Goal: Task Accomplishment & Management: Use online tool/utility

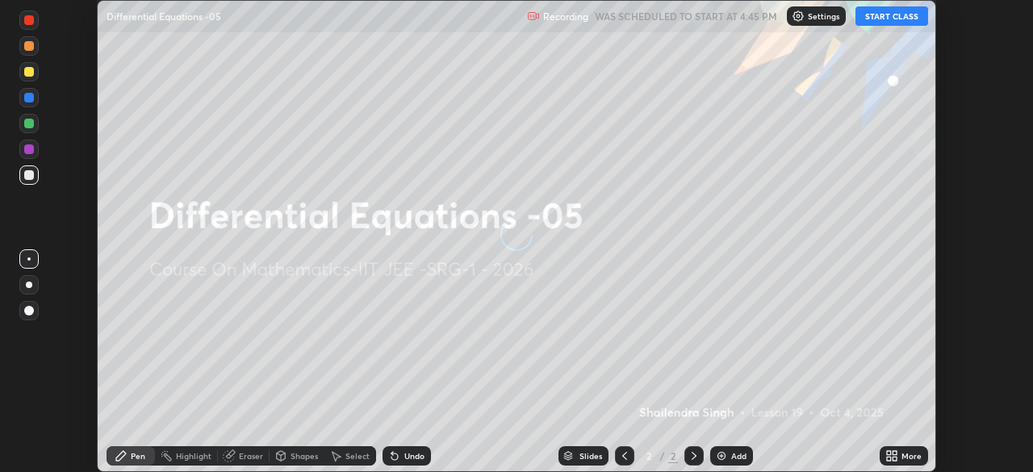
scroll to position [472, 1032]
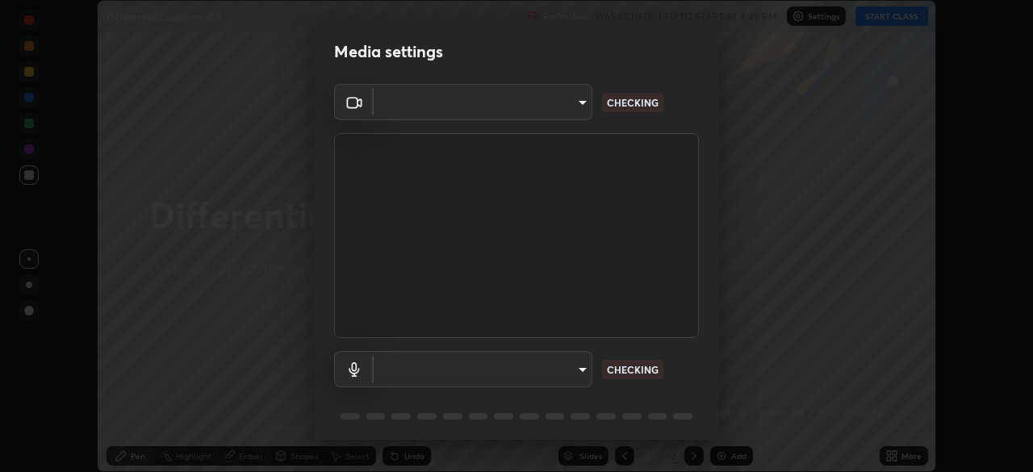
type input "8af73e8d16ef8e3bb7c62716022b9fe157133e9521606ce818031bd72dda2f9e"
click at [572, 366] on body "Erase all Differential Equations -05 Recording WAS SCHEDULED TO START AT 4:45 P…" at bounding box center [516, 236] width 1033 height 472
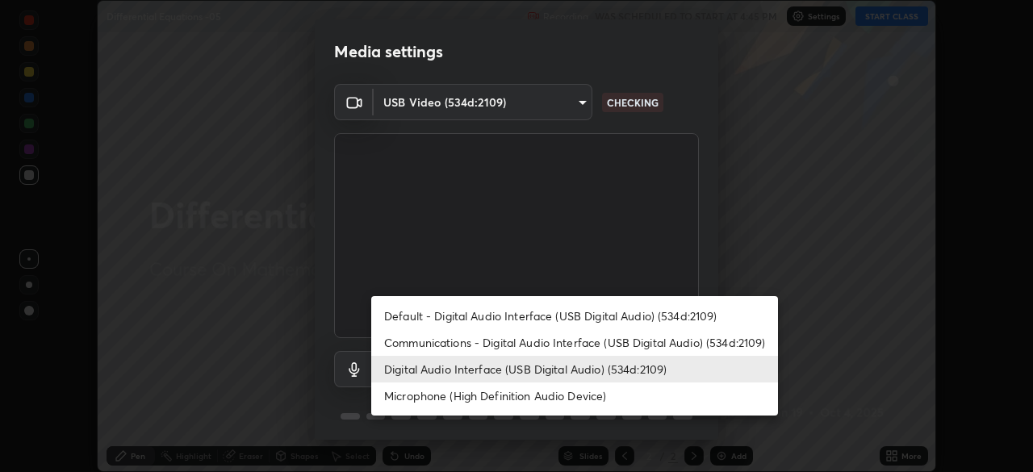
click at [513, 312] on li "Default - Digital Audio Interface (USB Digital Audio) (534d:2109)" at bounding box center [574, 316] width 407 height 27
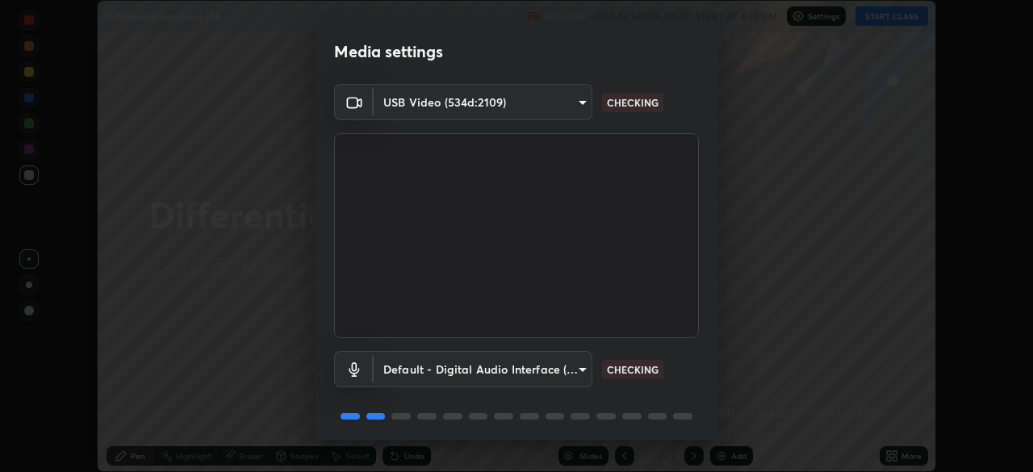
click at [569, 364] on body "Erase all Differential Equations -05 Recording WAS SCHEDULED TO START AT 4:45 P…" at bounding box center [516, 236] width 1033 height 472
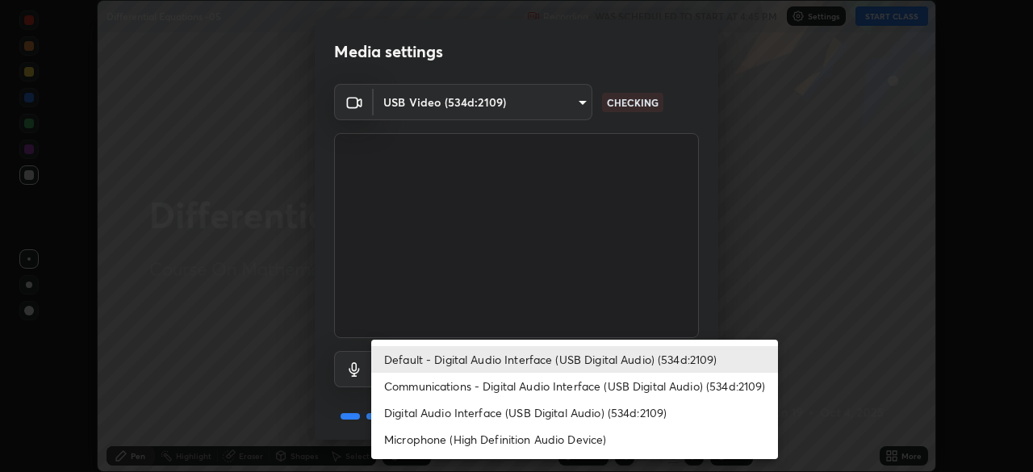
click at [565, 413] on li "Digital Audio Interface (USB Digital Audio) (534d:2109)" at bounding box center [574, 413] width 407 height 27
type input "db0d7c9beb13b4e78125a01b2d6a1ec26d905c86c3f77846953810cd6e9daa18"
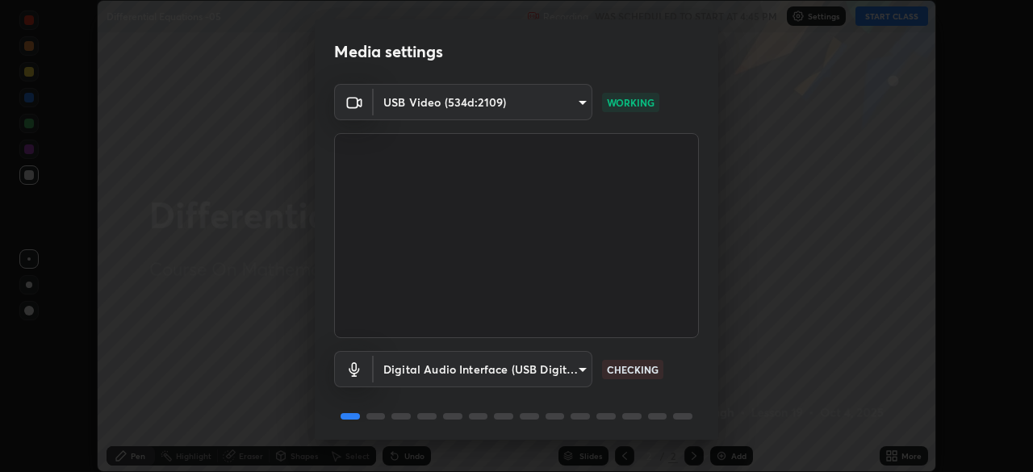
scroll to position [57, 0]
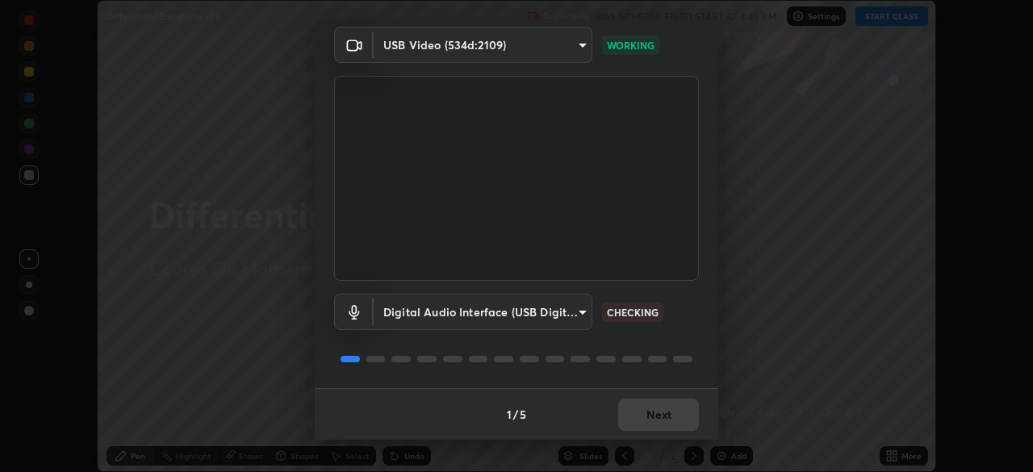
click at [644, 410] on div "1 / 5 Next" at bounding box center [517, 414] width 404 height 52
click at [644, 415] on div "1 / 5 Next" at bounding box center [517, 414] width 404 height 52
click at [650, 417] on div "1 / 5 Next" at bounding box center [517, 414] width 404 height 52
click at [656, 412] on div "1 / 5 Next" at bounding box center [517, 414] width 404 height 52
click at [659, 406] on div "1 / 5 Next" at bounding box center [517, 414] width 404 height 52
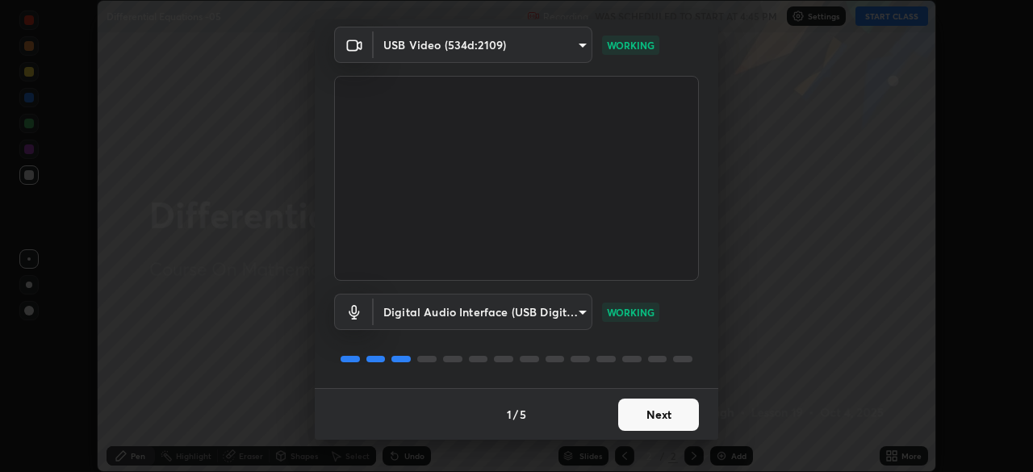
click at [645, 419] on button "Next" at bounding box center [658, 415] width 81 height 32
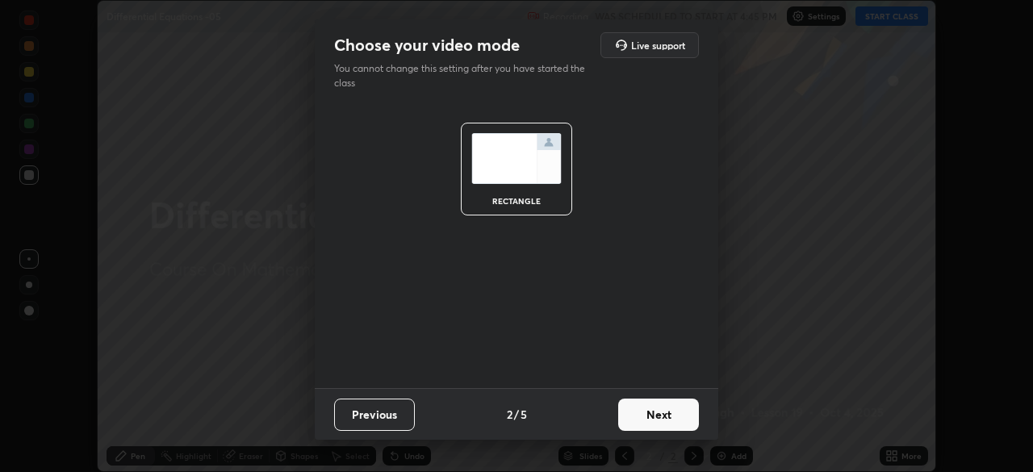
click at [655, 407] on button "Next" at bounding box center [658, 415] width 81 height 32
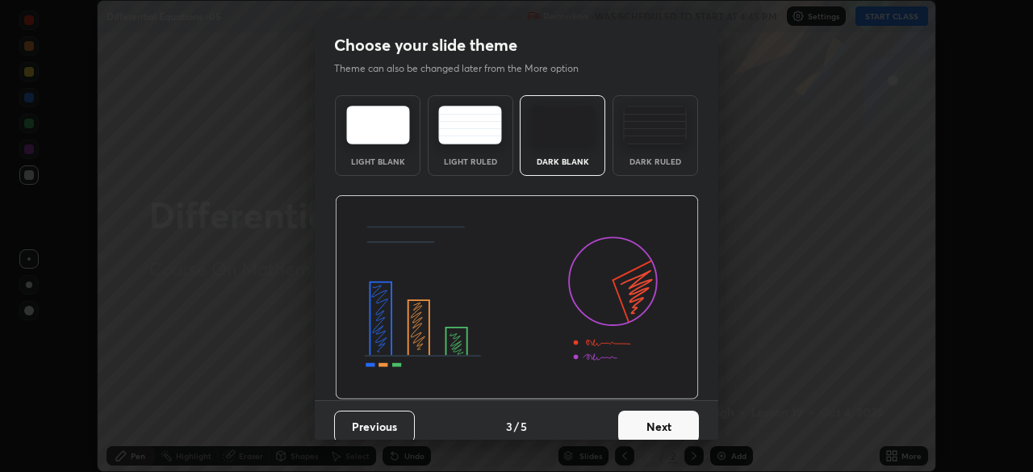
click at [661, 414] on button "Next" at bounding box center [658, 427] width 81 height 32
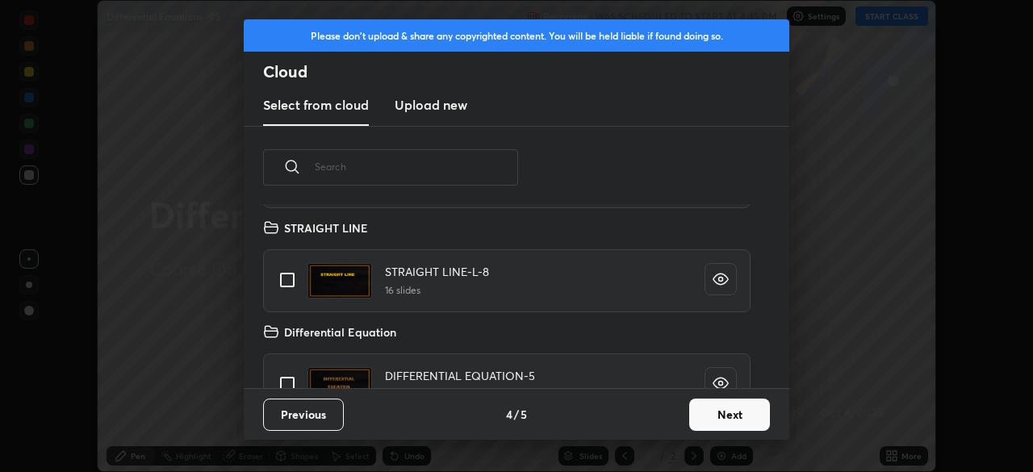
scroll to position [201, 0]
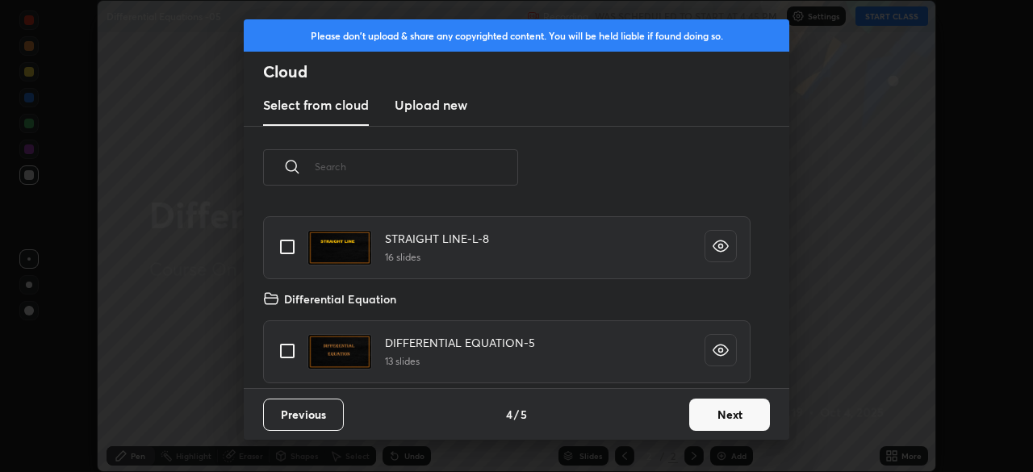
click at [295, 354] on input "grid" at bounding box center [287, 351] width 34 height 34
checkbox input "true"
click at [722, 420] on button "Next" at bounding box center [729, 415] width 81 height 32
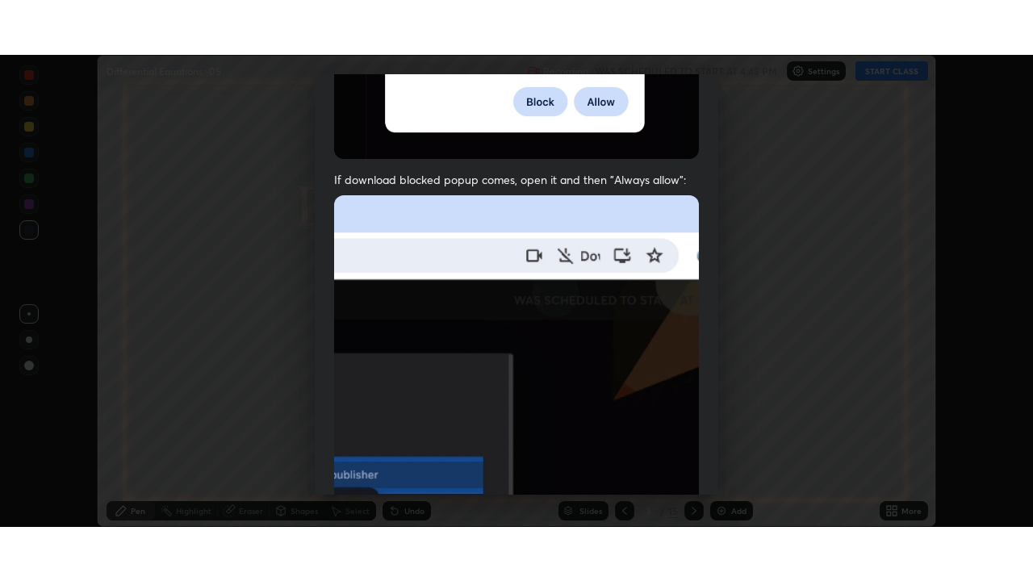
scroll to position [387, 0]
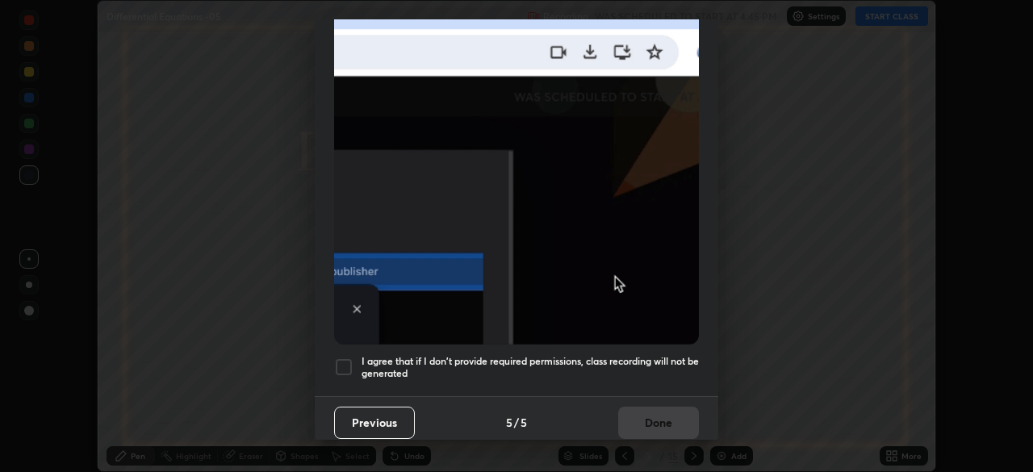
click at [347, 360] on div at bounding box center [343, 367] width 19 height 19
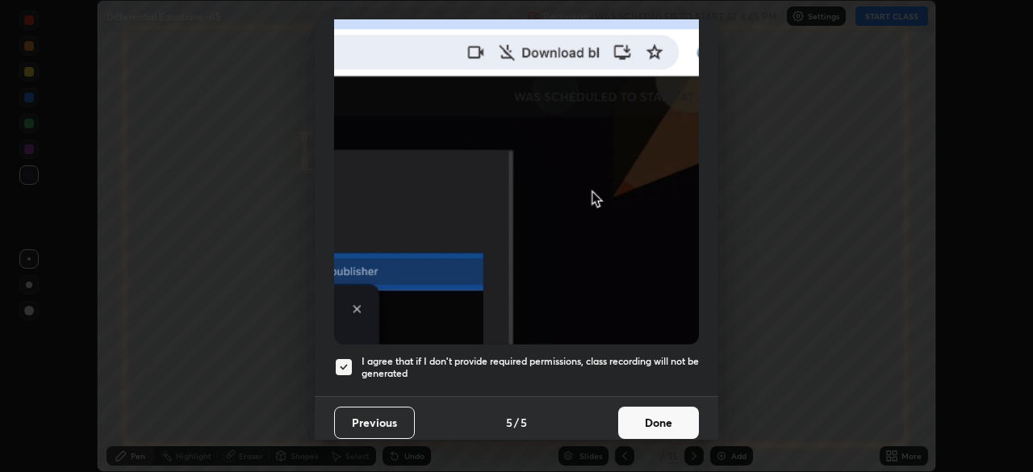
click at [647, 417] on button "Done" at bounding box center [658, 423] width 81 height 32
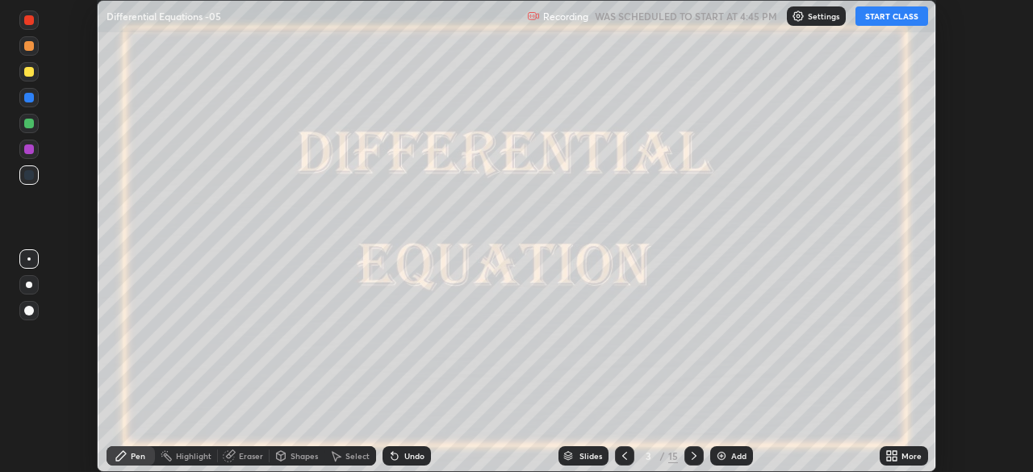
click at [892, 456] on icon at bounding box center [892, 456] width 13 height 13
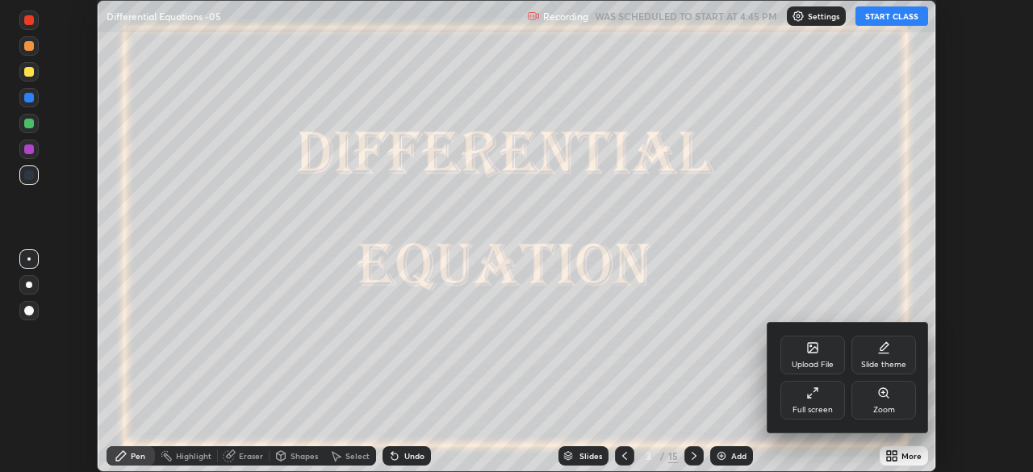
click at [815, 399] on icon at bounding box center [812, 393] width 13 height 13
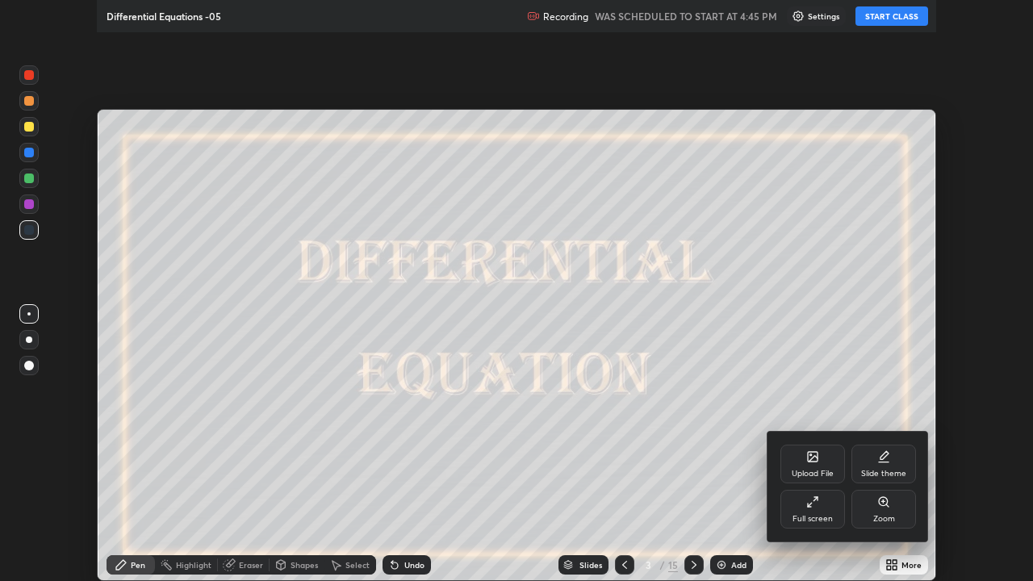
scroll to position [581, 1033]
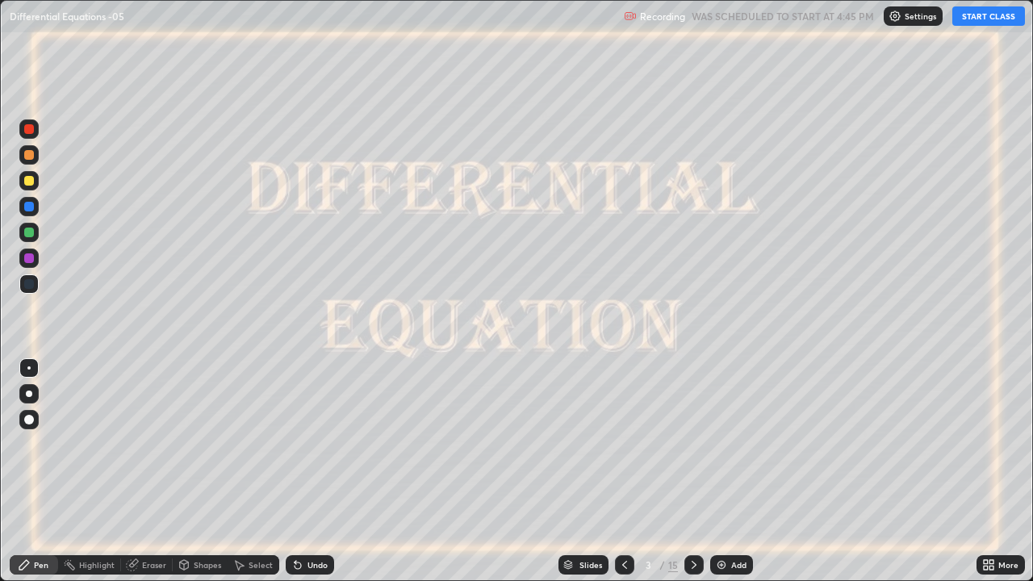
click at [986, 21] on button "START CLASS" at bounding box center [989, 15] width 73 height 19
click at [693, 471] on icon at bounding box center [694, 565] width 13 height 13
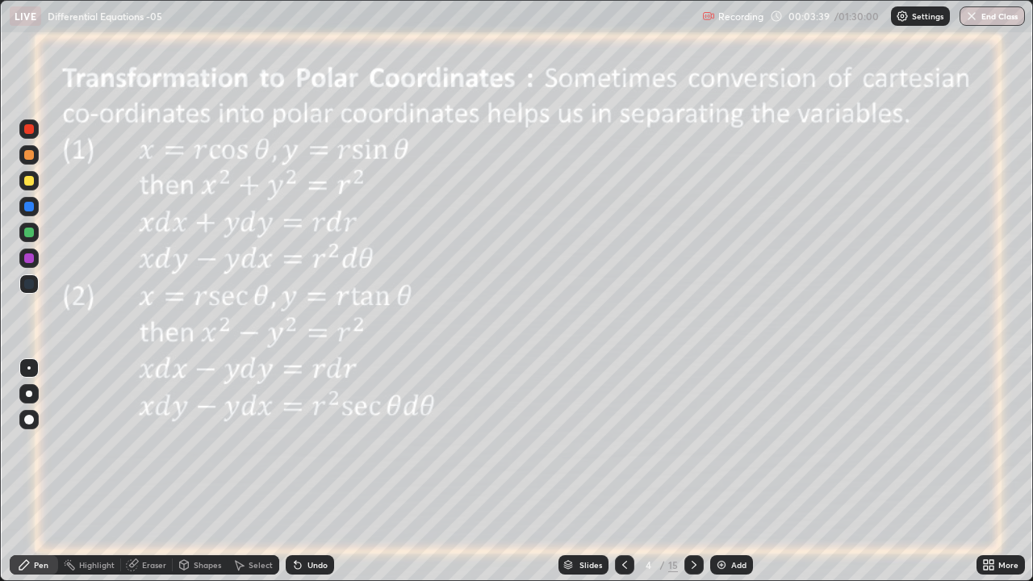
click at [31, 183] on div at bounding box center [29, 181] width 10 height 10
click at [308, 471] on div "Undo" at bounding box center [318, 565] width 20 height 8
click at [307, 471] on div "Undo" at bounding box center [310, 564] width 48 height 19
click at [308, 471] on div "Undo" at bounding box center [310, 564] width 48 height 19
click at [195, 471] on div "Shapes" at bounding box center [207, 565] width 27 height 8
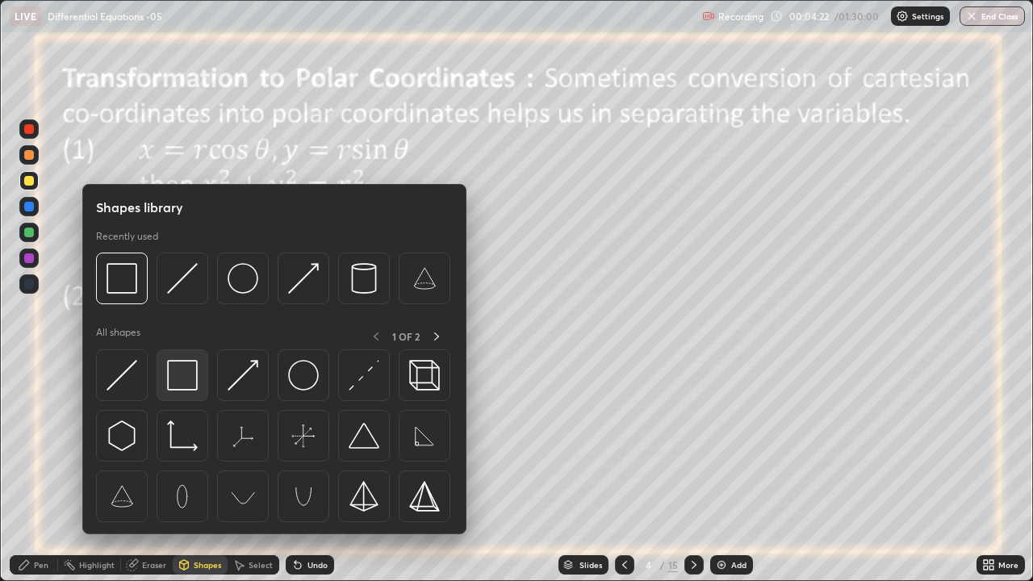
click at [179, 378] on img at bounding box center [182, 375] width 31 height 31
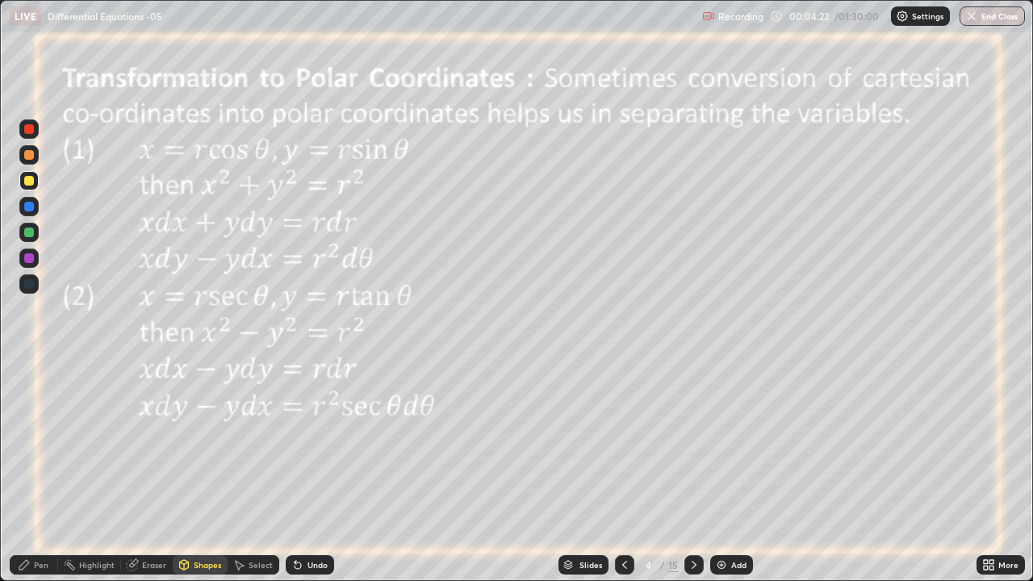
click at [29, 258] on div at bounding box center [29, 258] width 10 height 10
click at [37, 471] on div "Pen" at bounding box center [34, 564] width 48 height 19
click at [321, 471] on div "Undo" at bounding box center [310, 564] width 48 height 19
click at [904, 19] on img at bounding box center [902, 16] width 13 height 13
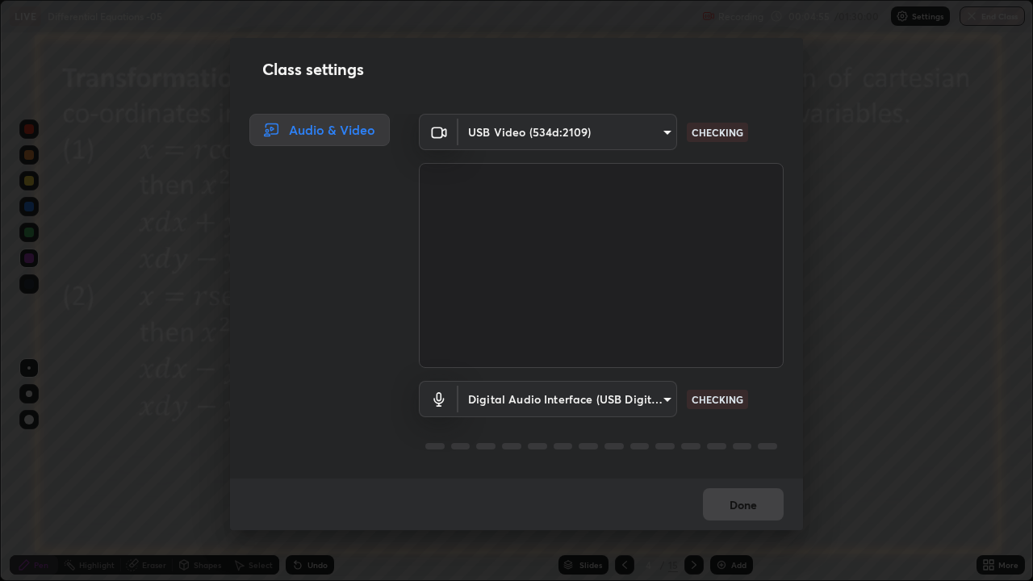
scroll to position [2, 0]
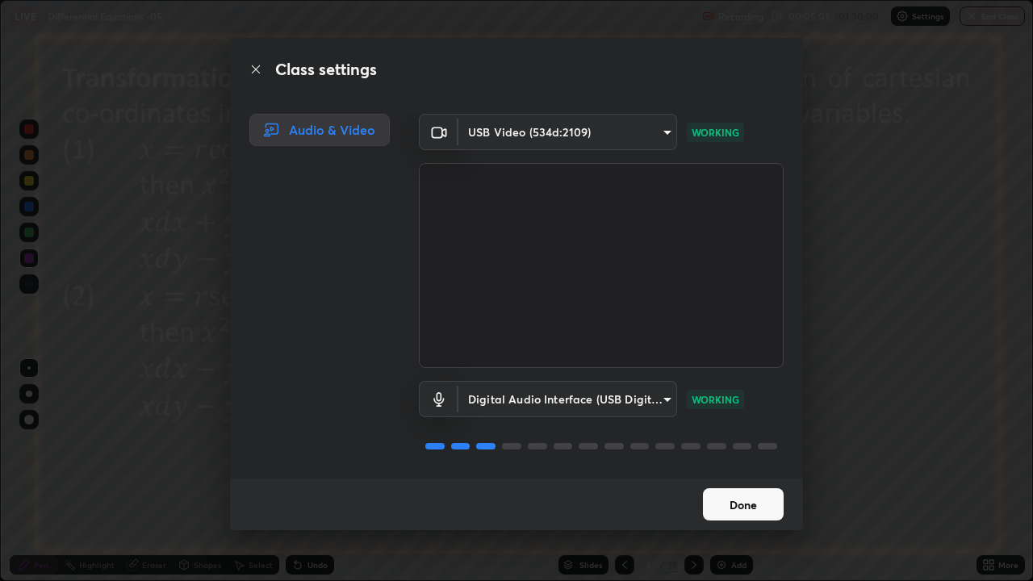
click at [753, 471] on button "Done" at bounding box center [743, 504] width 81 height 32
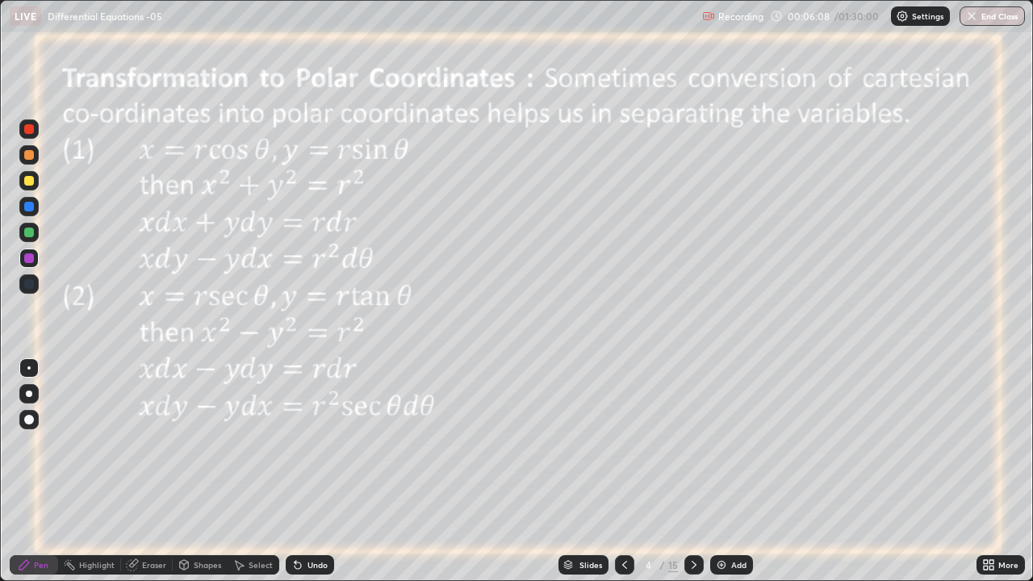
click at [718, 471] on img at bounding box center [721, 565] width 13 height 13
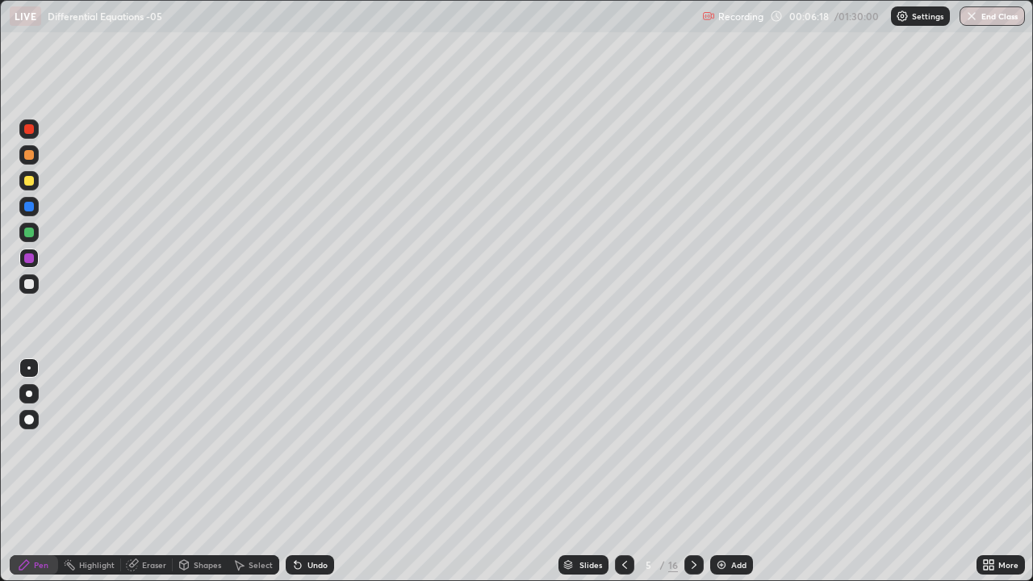
click at [27, 180] on div at bounding box center [29, 181] width 10 height 10
click at [27, 204] on div at bounding box center [29, 207] width 10 height 10
click at [27, 232] on div at bounding box center [29, 233] width 10 height 10
click at [193, 471] on div "Shapes" at bounding box center [200, 564] width 55 height 19
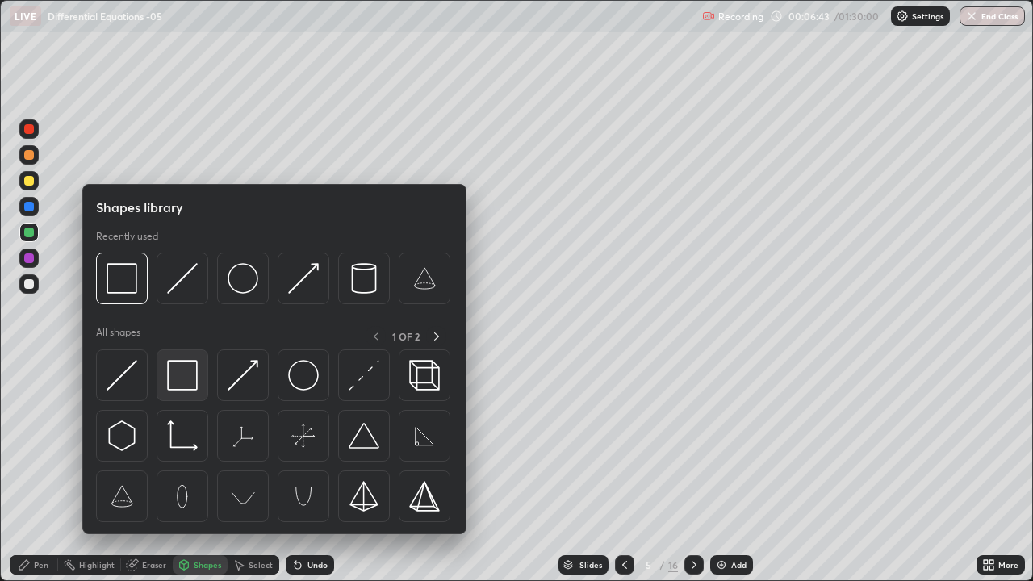
click at [174, 375] on img at bounding box center [182, 375] width 31 height 31
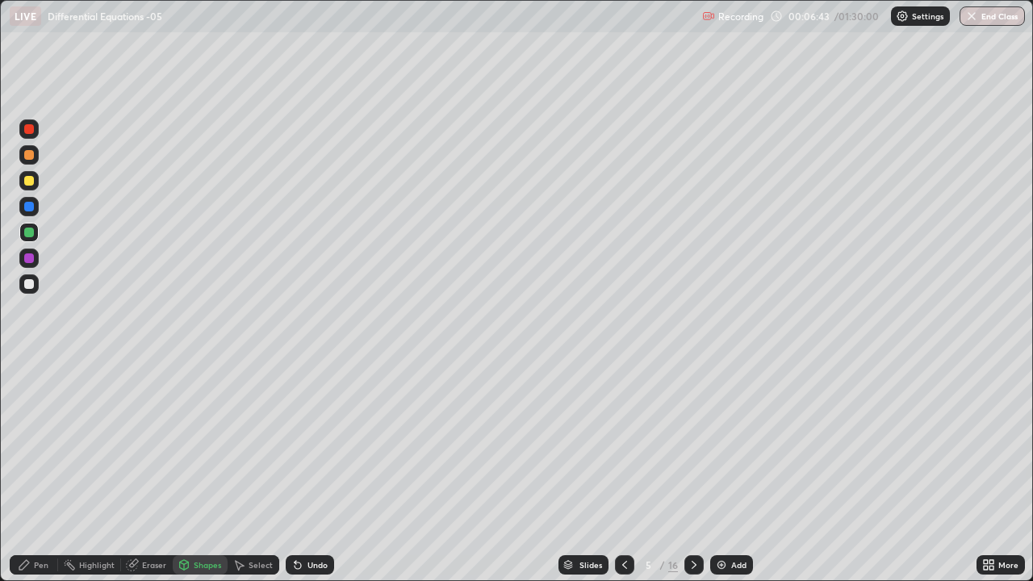
click at [30, 280] on div at bounding box center [29, 284] width 10 height 10
click at [29, 471] on icon at bounding box center [24, 565] width 13 height 13
click at [147, 471] on div "Eraser" at bounding box center [154, 565] width 24 height 8
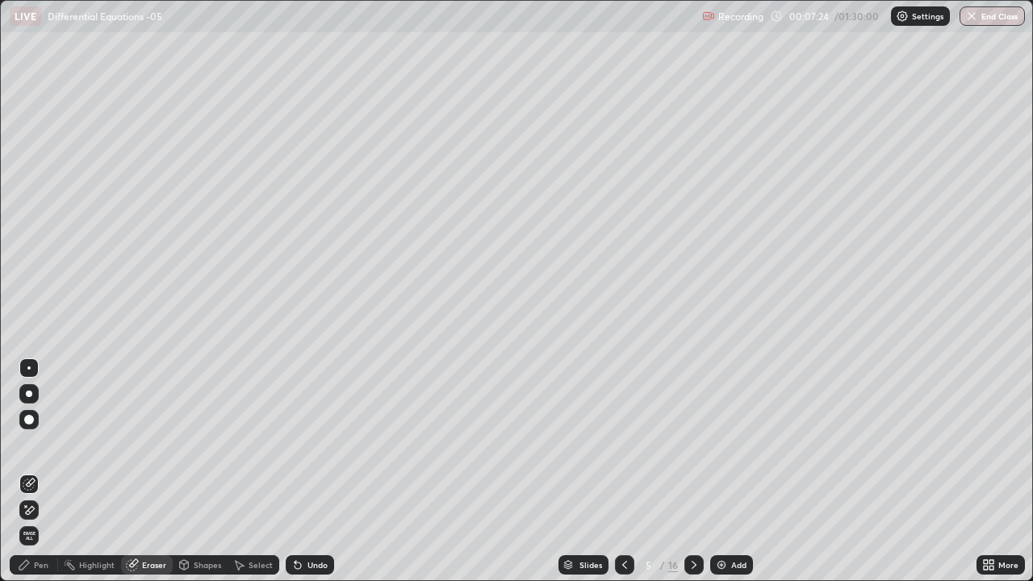
click at [36, 471] on div "Pen" at bounding box center [41, 565] width 15 height 8
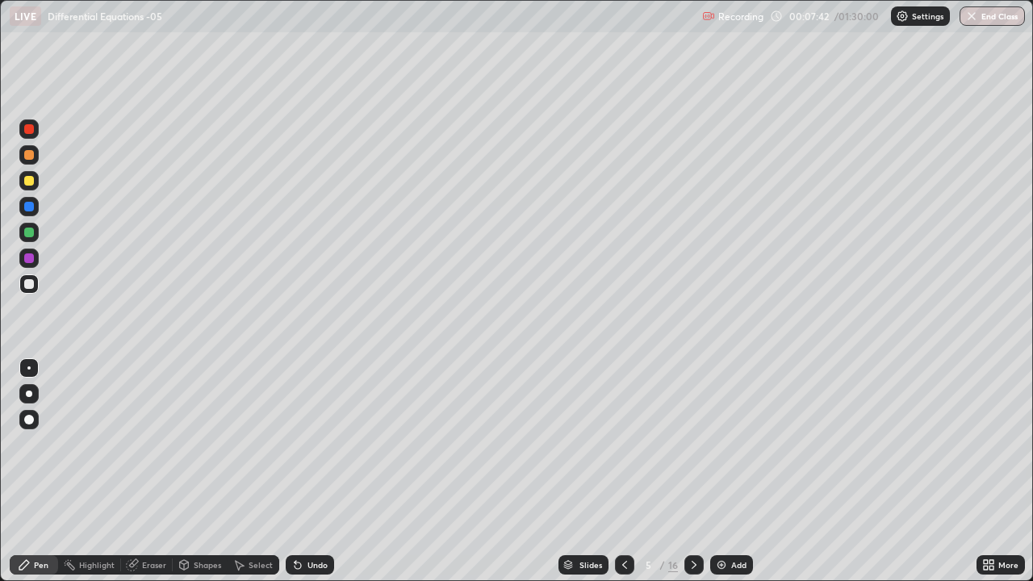
click at [625, 471] on icon at bounding box center [624, 565] width 13 height 13
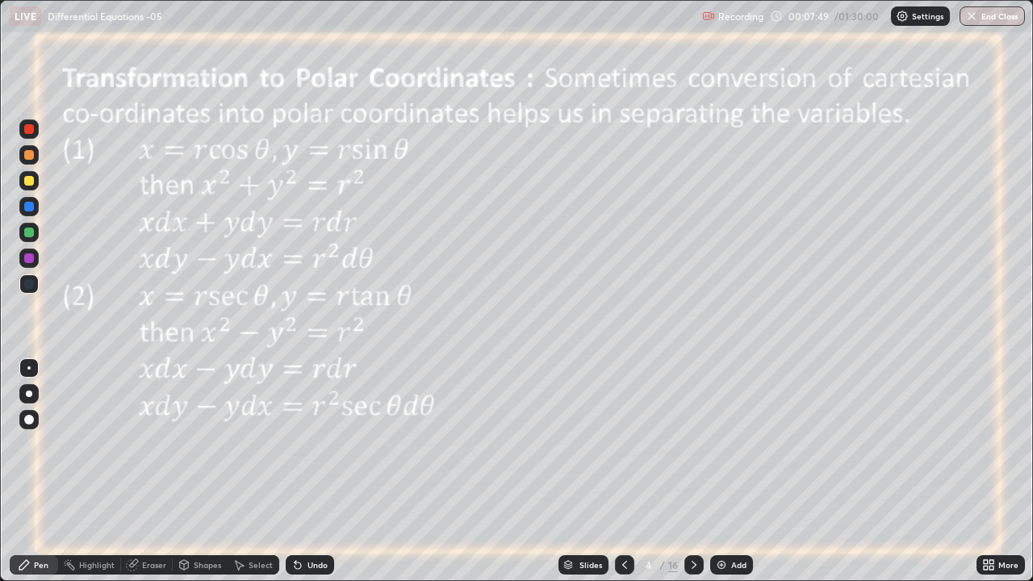
click at [693, 471] on icon at bounding box center [694, 565] width 13 height 13
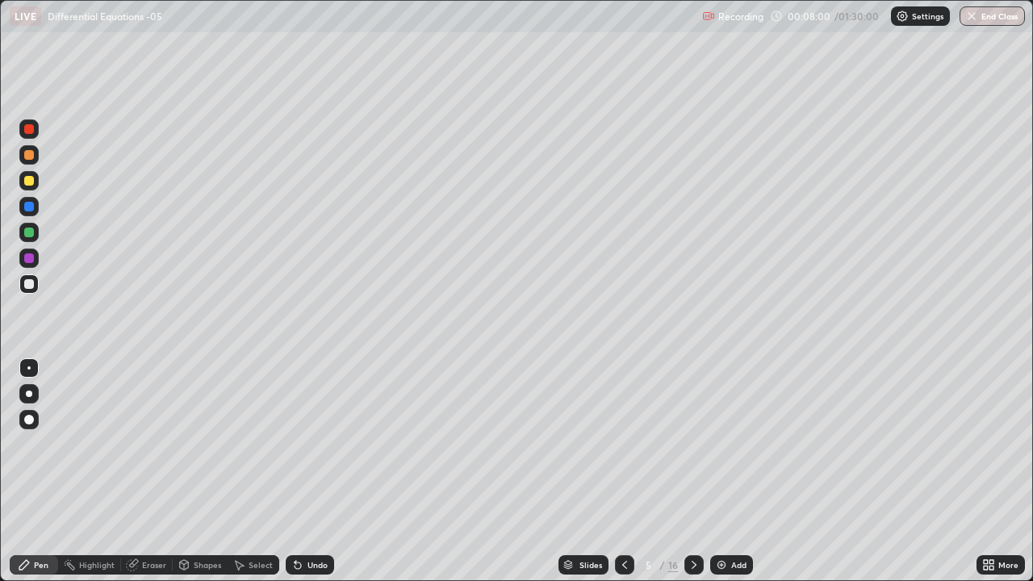
click at [27, 256] on div at bounding box center [29, 258] width 10 height 10
click at [190, 471] on div "Shapes" at bounding box center [200, 564] width 55 height 19
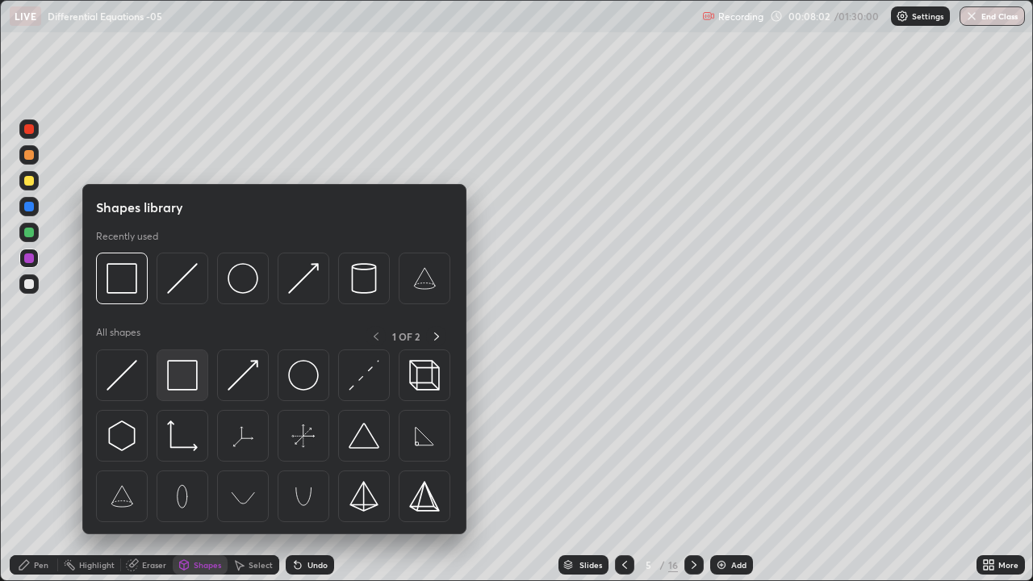
click at [178, 386] on img at bounding box center [182, 375] width 31 height 31
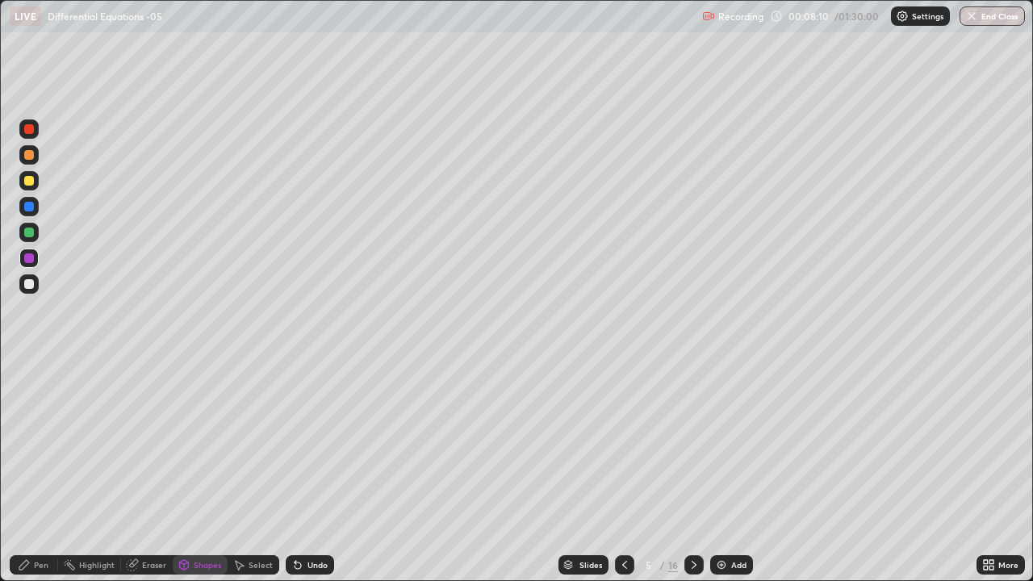
click at [623, 471] on icon at bounding box center [624, 565] width 13 height 13
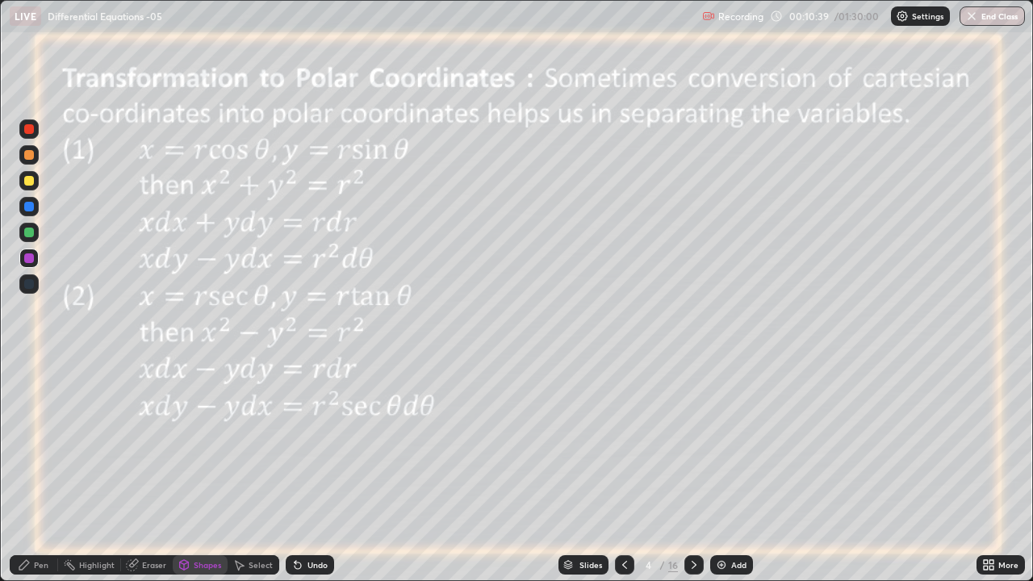
click at [694, 471] on icon at bounding box center [694, 565] width 13 height 13
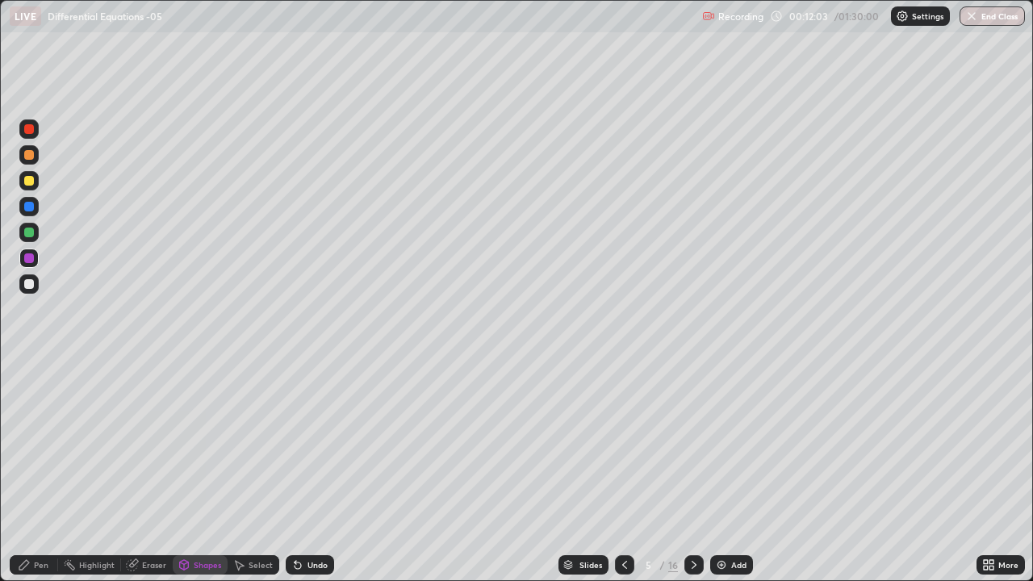
click at [693, 471] on icon at bounding box center [694, 565] width 13 height 13
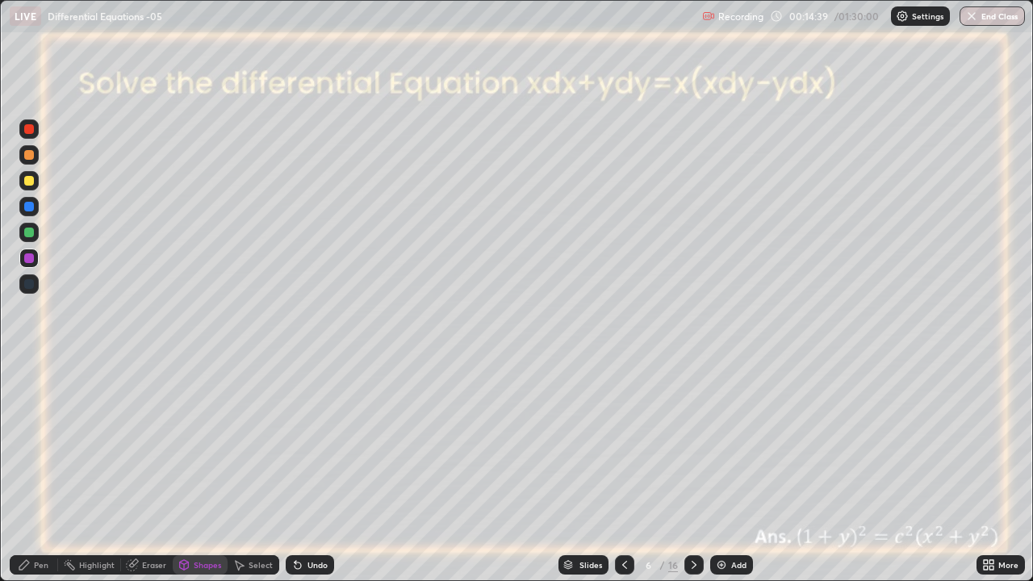
click at [305, 471] on div "Undo" at bounding box center [310, 564] width 48 height 19
click at [40, 471] on div "Pen" at bounding box center [41, 565] width 15 height 8
click at [693, 471] on icon at bounding box center [694, 565] width 13 height 13
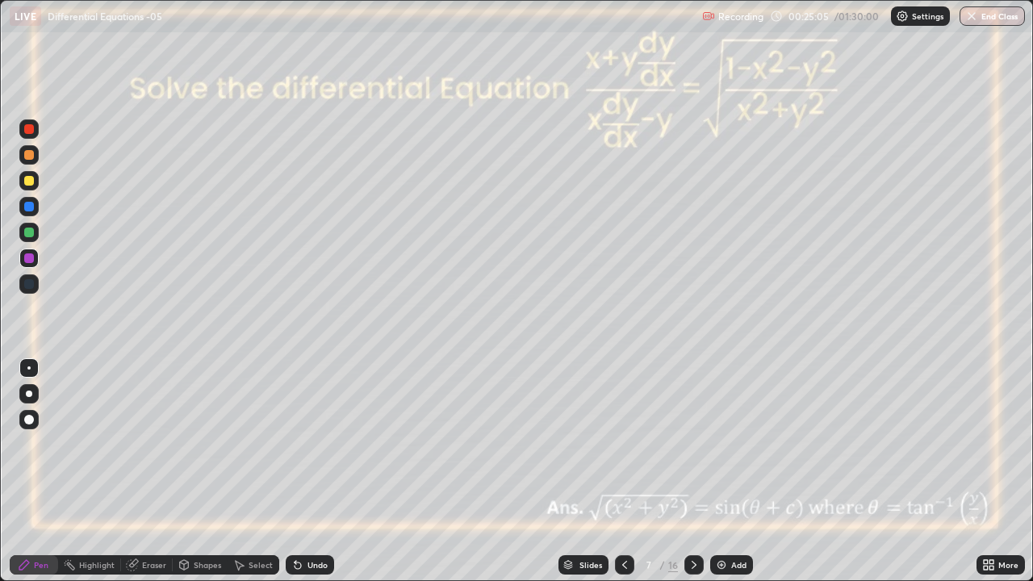
click at [31, 209] on div at bounding box center [29, 207] width 10 height 10
click at [27, 232] on div at bounding box center [29, 233] width 10 height 10
click at [27, 179] on div at bounding box center [29, 181] width 10 height 10
click at [693, 471] on div at bounding box center [694, 565] width 19 height 32
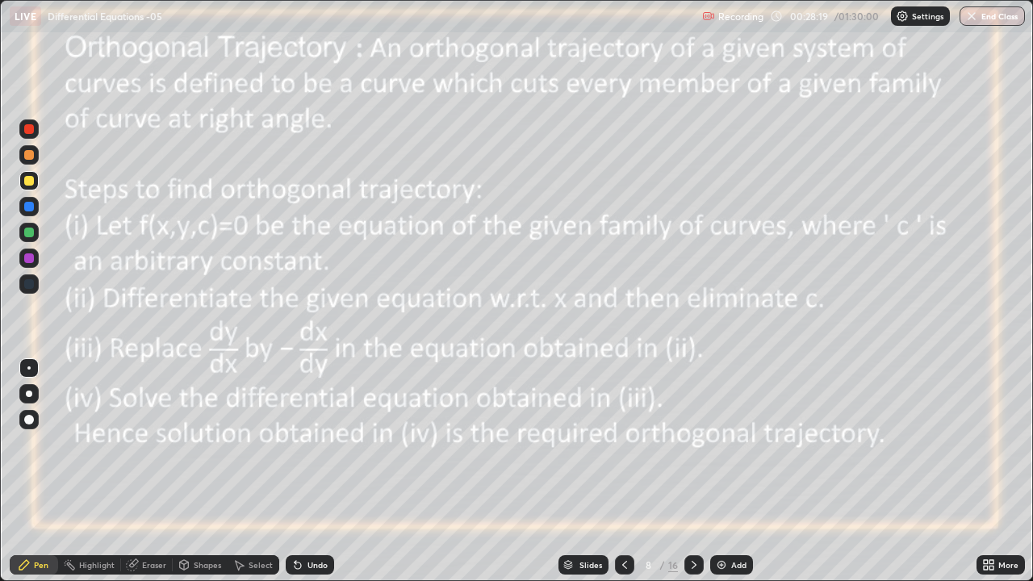
click at [719, 471] on img at bounding box center [721, 565] width 13 height 13
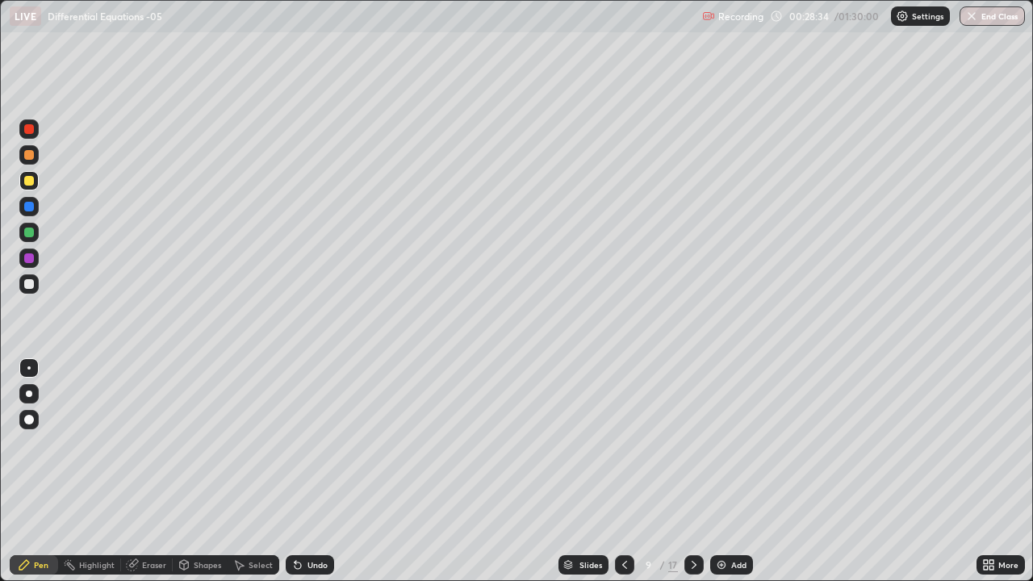
click at [32, 235] on div at bounding box center [29, 233] width 10 height 10
click at [31, 179] on div at bounding box center [29, 181] width 10 height 10
click at [35, 130] on div at bounding box center [28, 128] width 19 height 19
click at [622, 471] on div at bounding box center [624, 565] width 19 height 32
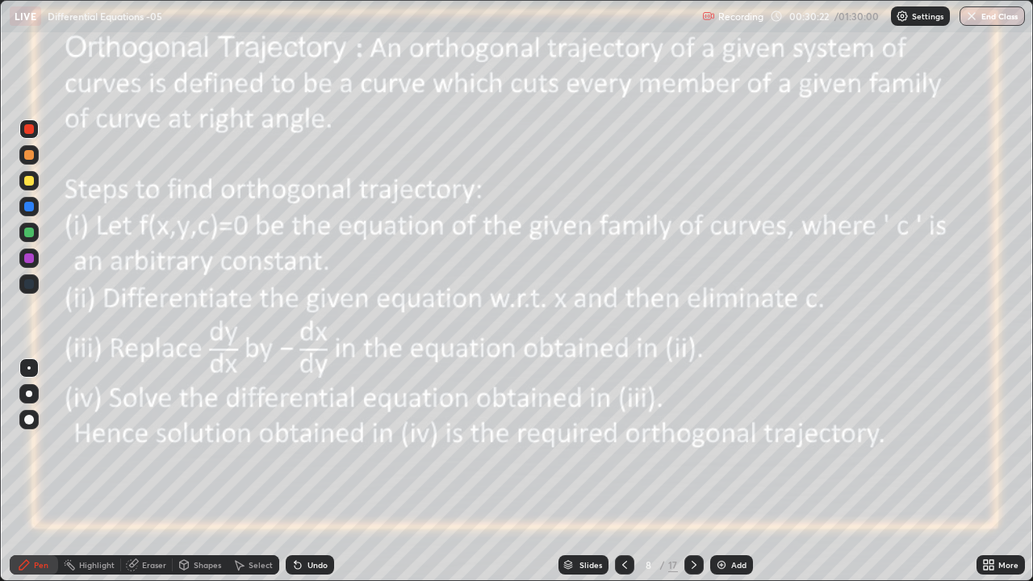
click at [694, 471] on icon at bounding box center [694, 565] width 13 height 13
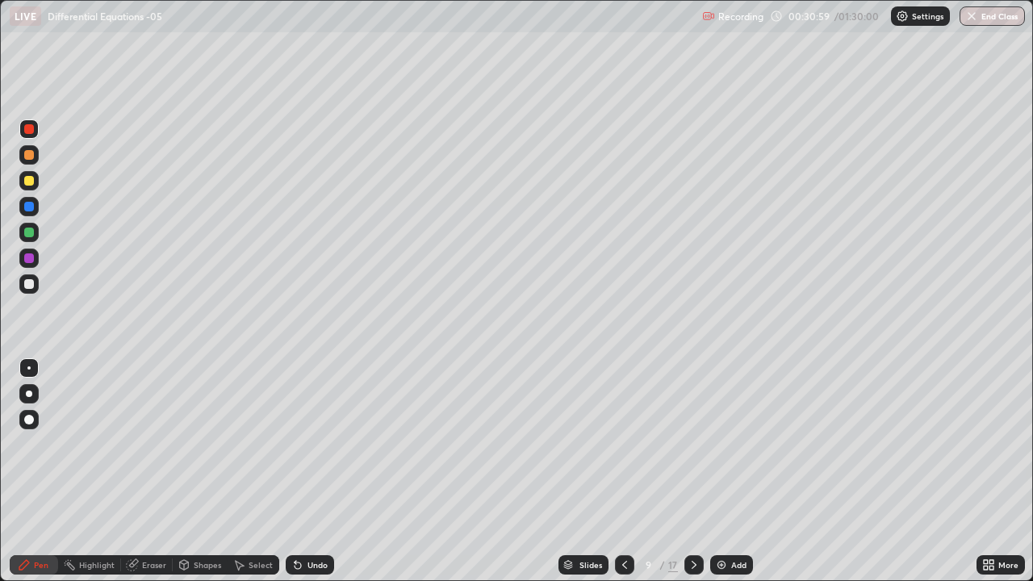
click at [626, 471] on icon at bounding box center [624, 565] width 13 height 13
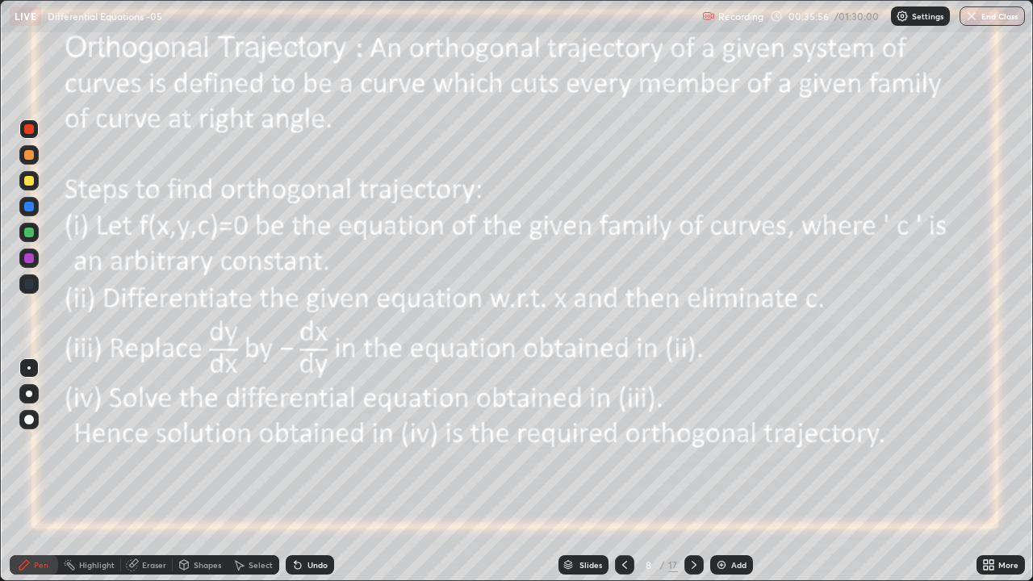
click at [694, 471] on icon at bounding box center [694, 565] width 13 height 13
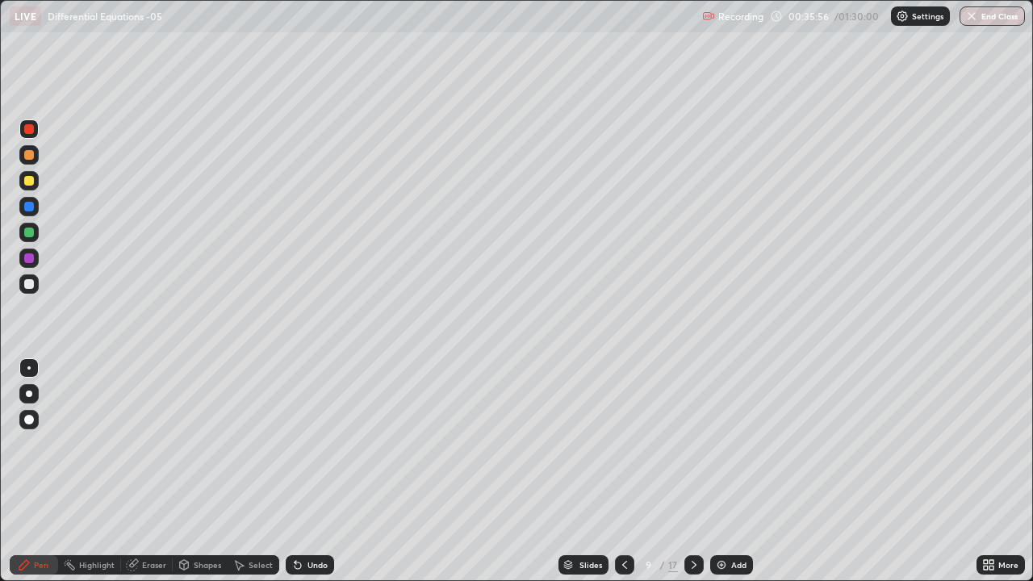
click at [686, 471] on div at bounding box center [694, 564] width 19 height 19
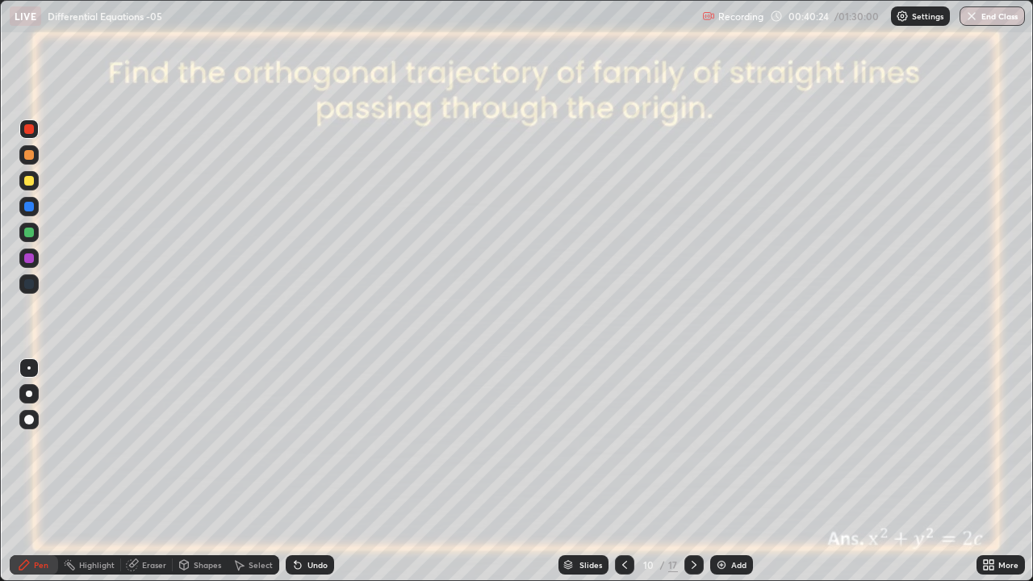
click at [694, 471] on icon at bounding box center [694, 565] width 13 height 13
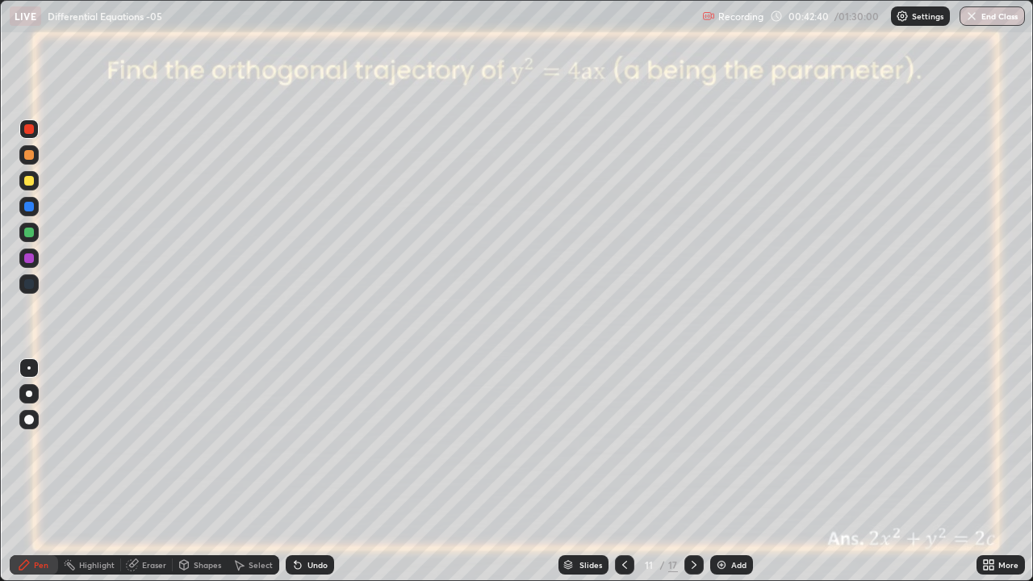
click at [27, 253] on div at bounding box center [29, 258] width 10 height 10
click at [715, 471] on img at bounding box center [721, 565] width 13 height 13
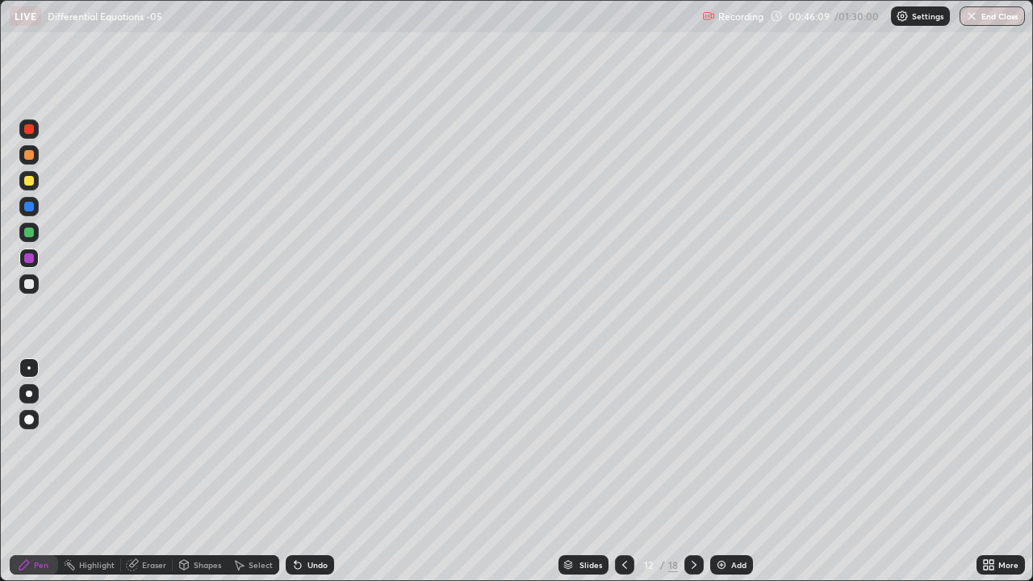
click at [27, 178] on div at bounding box center [29, 181] width 10 height 10
click at [154, 471] on div "Eraser" at bounding box center [154, 565] width 24 height 8
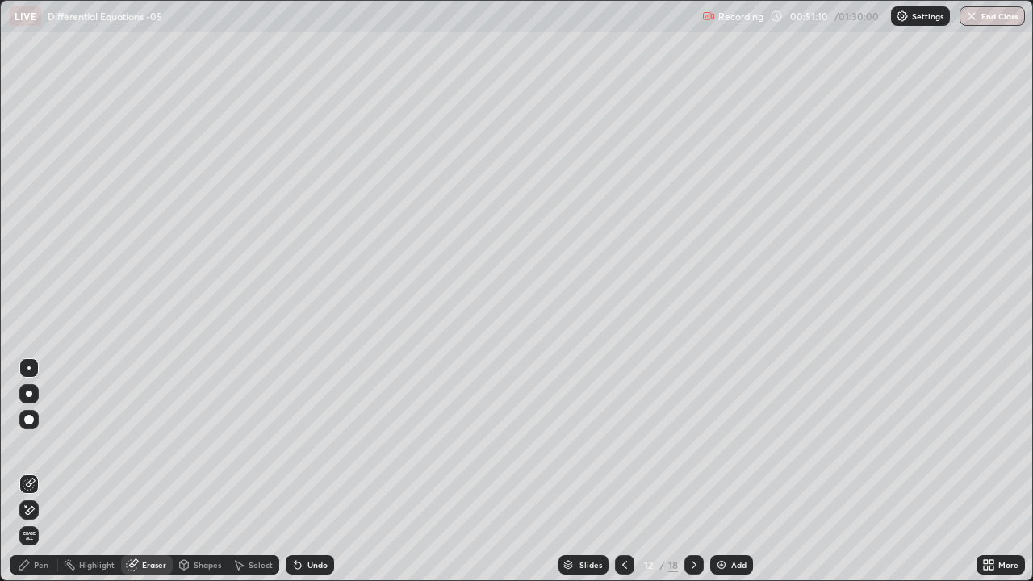
click at [36, 471] on div "Pen" at bounding box center [41, 565] width 15 height 8
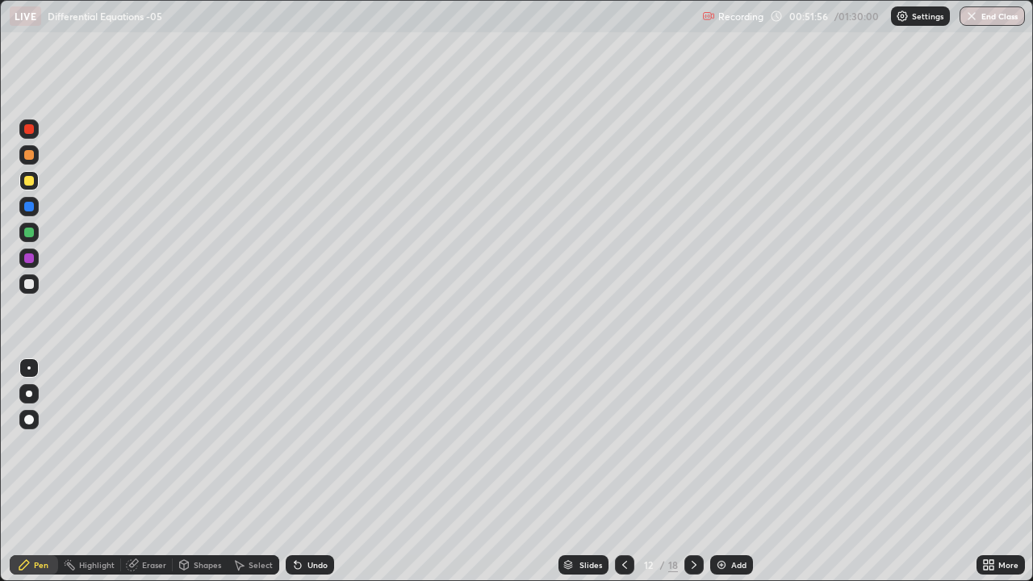
click at [31, 232] on div at bounding box center [29, 233] width 10 height 10
click at [31, 203] on div at bounding box center [29, 207] width 10 height 10
click at [29, 180] on div at bounding box center [29, 181] width 10 height 10
click at [694, 471] on icon at bounding box center [694, 565] width 13 height 13
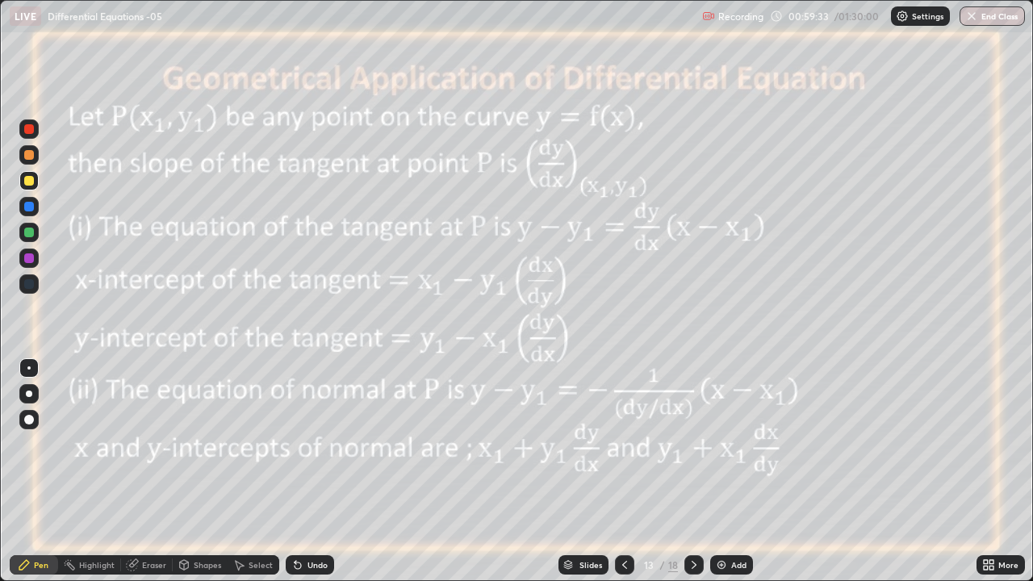
click at [693, 471] on icon at bounding box center [694, 565] width 13 height 13
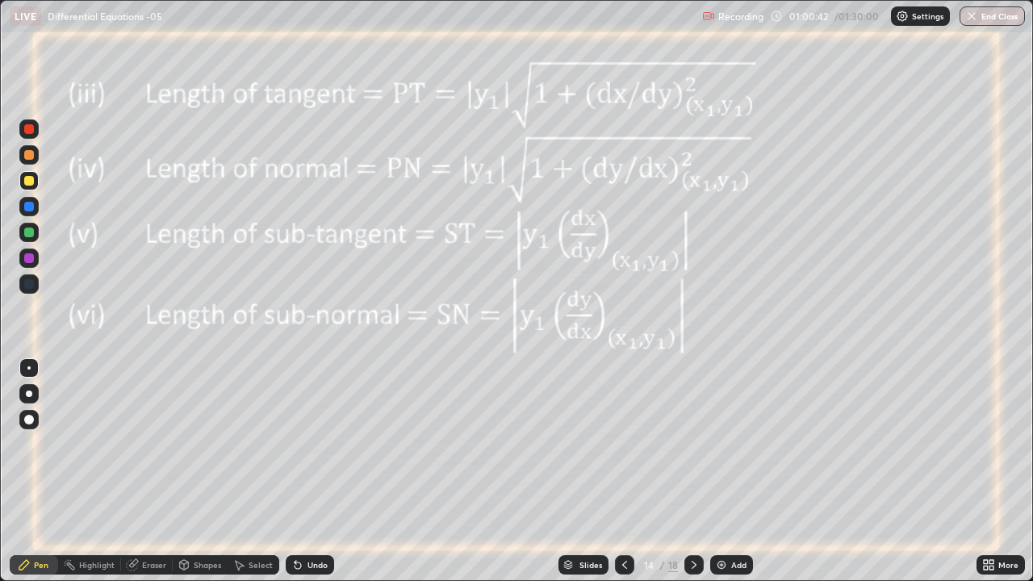
click at [26, 233] on div at bounding box center [29, 233] width 10 height 10
click at [28, 257] on div at bounding box center [29, 258] width 10 height 10
click at [29, 178] on div at bounding box center [29, 181] width 10 height 10
click at [693, 471] on icon at bounding box center [694, 565] width 13 height 13
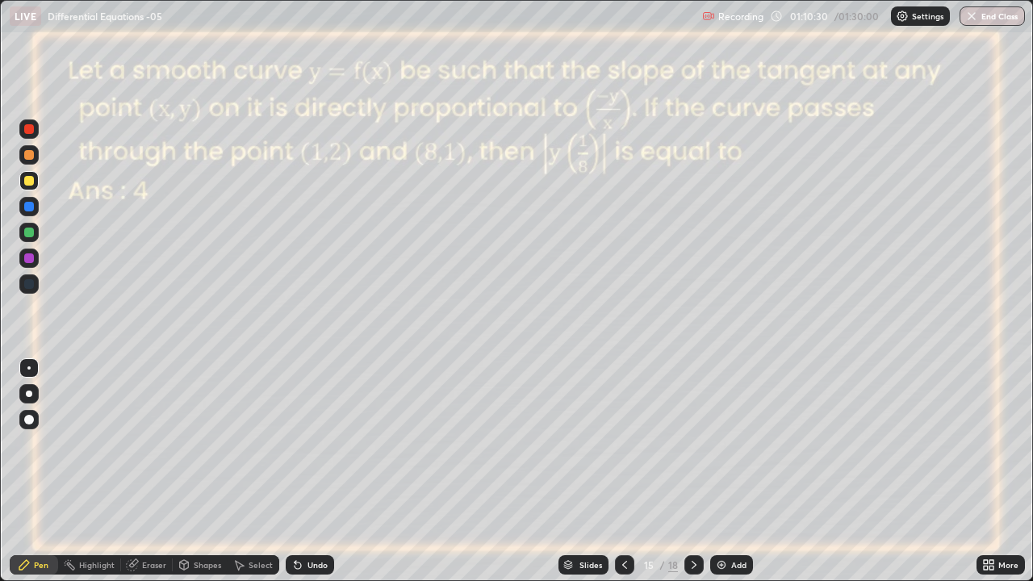
click at [160, 471] on div "Eraser" at bounding box center [154, 565] width 24 height 8
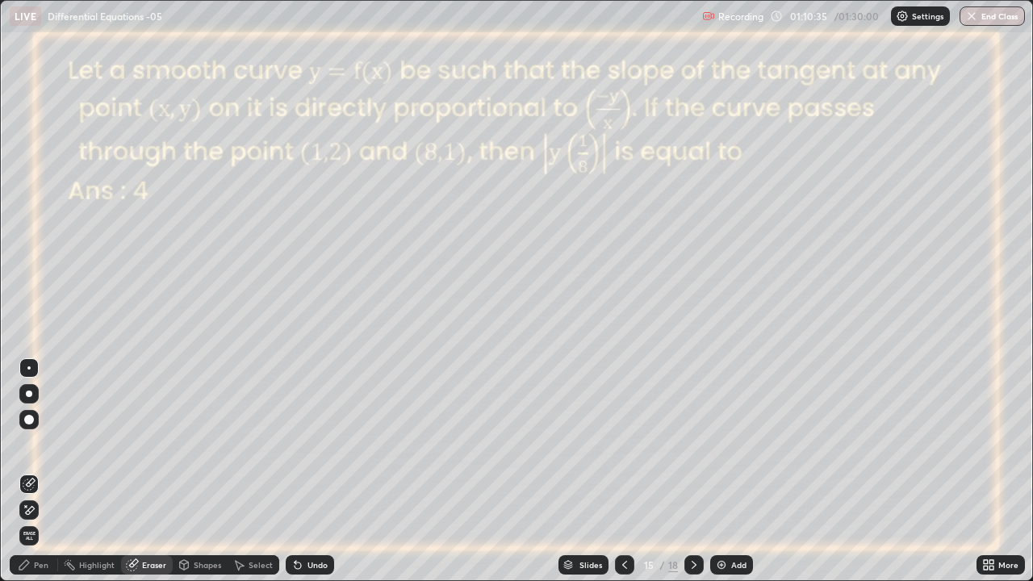
click at [52, 471] on div "Pen" at bounding box center [34, 564] width 48 height 19
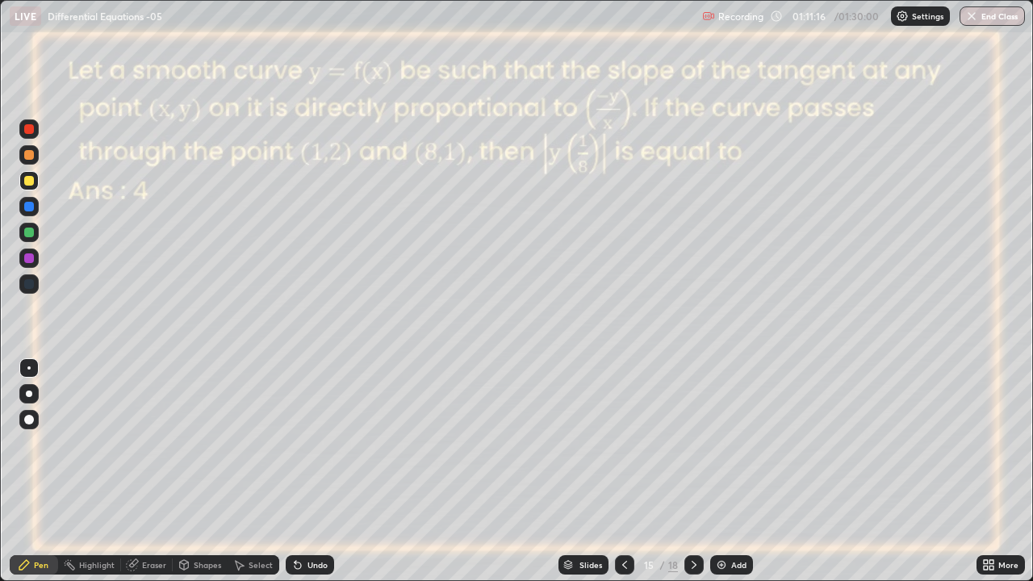
click at [295, 471] on icon at bounding box center [298, 566] width 6 height 6
click at [690, 471] on icon at bounding box center [694, 565] width 13 height 13
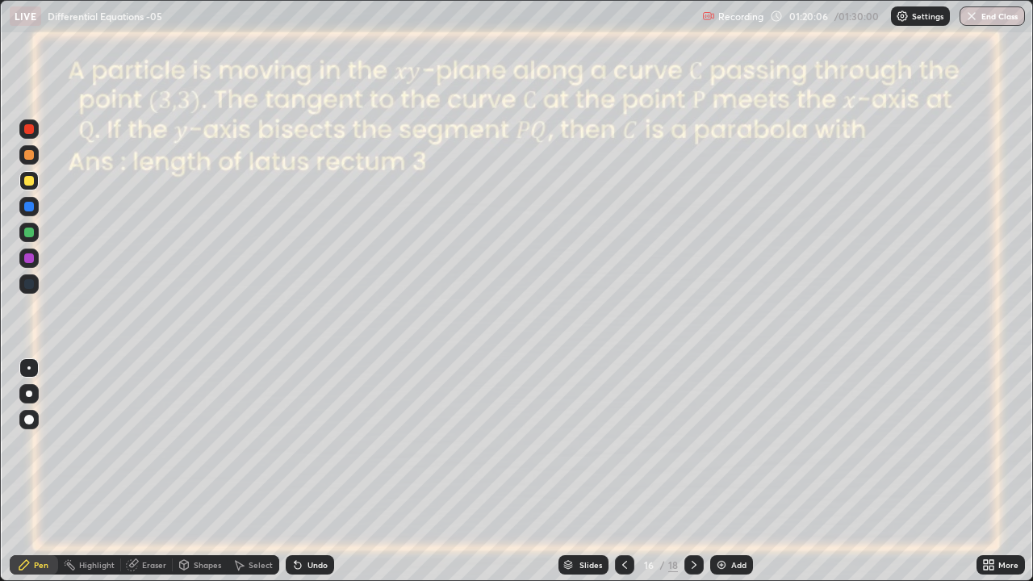
click at [309, 471] on div "Undo" at bounding box center [310, 564] width 48 height 19
click at [308, 471] on div "Undo" at bounding box center [310, 564] width 48 height 19
click at [30, 230] on div at bounding box center [29, 233] width 10 height 10
click at [296, 471] on icon at bounding box center [298, 566] width 6 height 6
click at [295, 471] on icon at bounding box center [298, 566] width 6 height 6
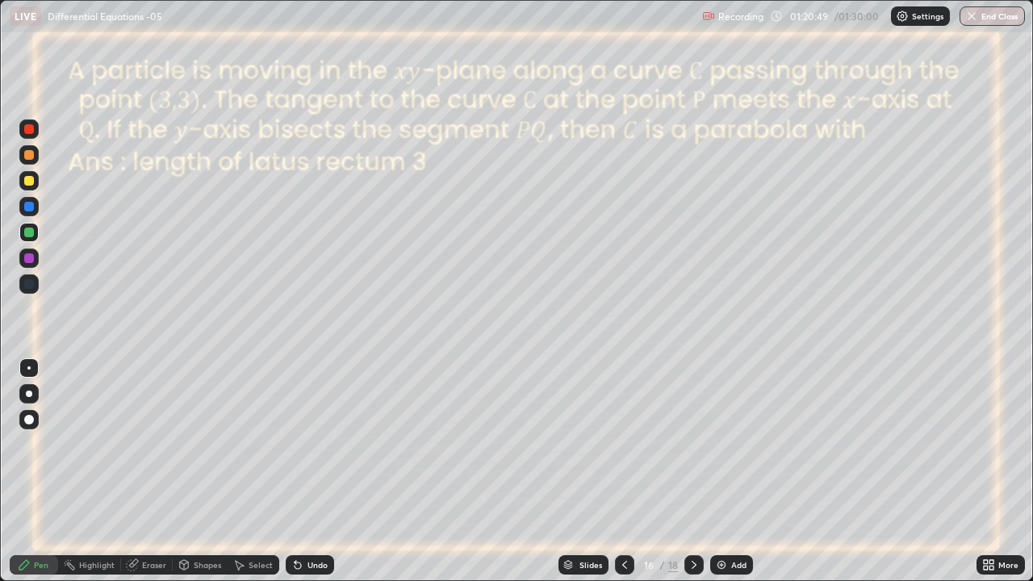
click at [295, 471] on icon at bounding box center [298, 566] width 6 height 6
click at [297, 471] on div "Undo" at bounding box center [310, 564] width 48 height 19
click at [295, 471] on icon at bounding box center [297, 565] width 13 height 13
click at [292, 471] on div "Undo" at bounding box center [310, 564] width 48 height 19
click at [293, 471] on div "Undo" at bounding box center [310, 564] width 48 height 19
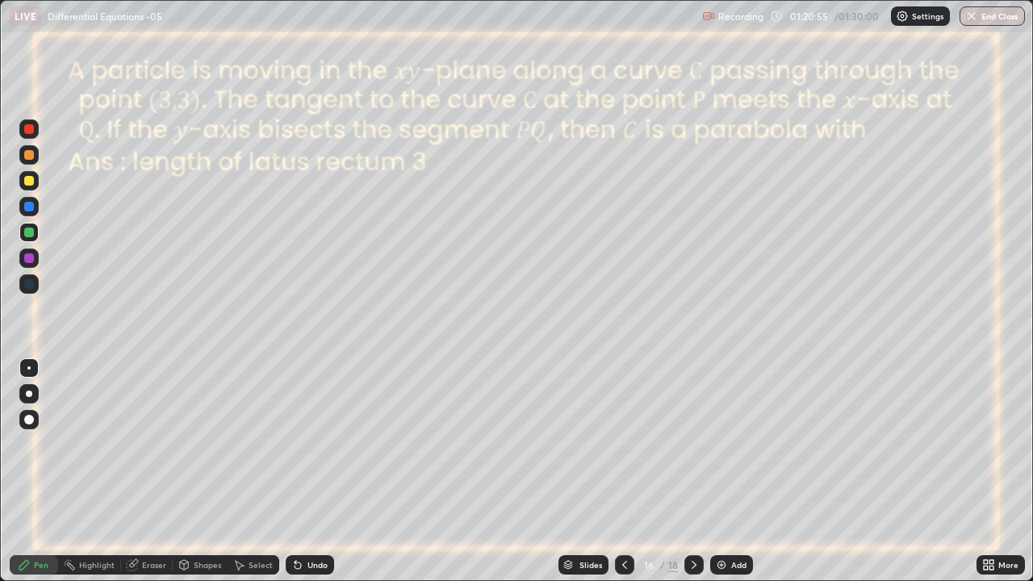
click at [144, 471] on div "Eraser" at bounding box center [154, 565] width 24 height 8
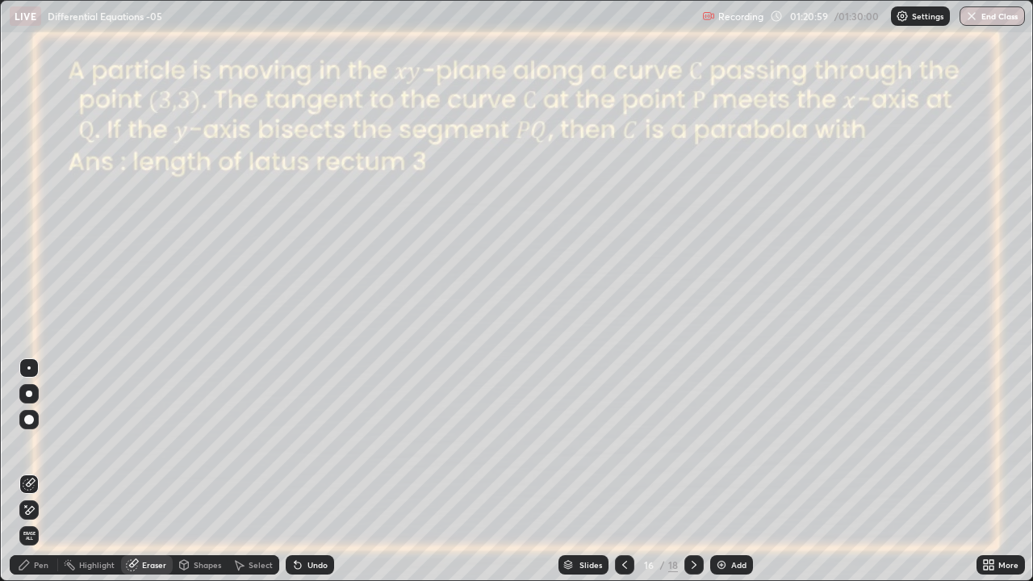
click at [24, 471] on icon at bounding box center [24, 565] width 13 height 13
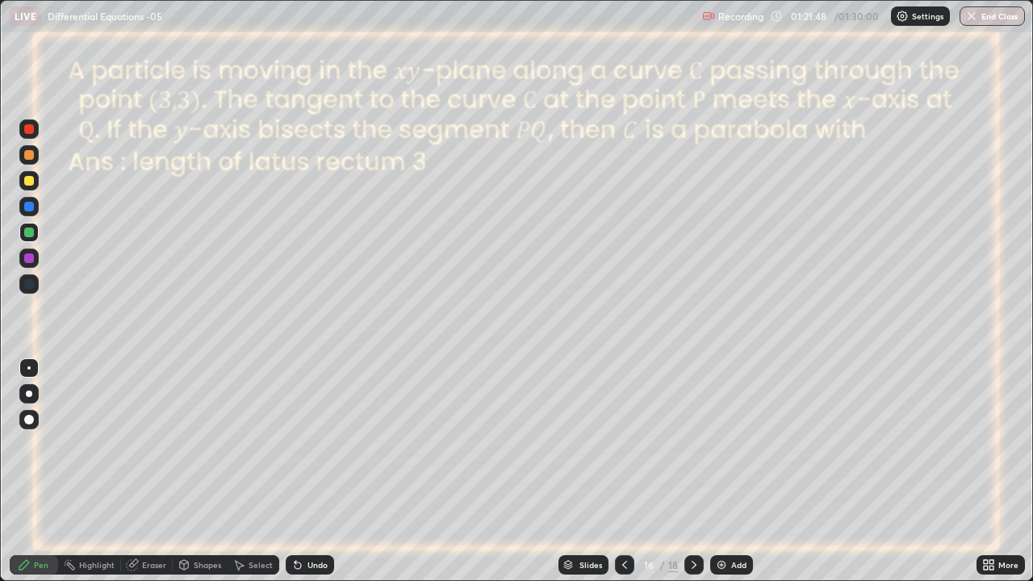
click at [308, 471] on div "Undo" at bounding box center [318, 565] width 20 height 8
click at [295, 471] on div "Undo" at bounding box center [310, 564] width 48 height 19
click at [297, 471] on div "Undo" at bounding box center [310, 564] width 48 height 19
click at [296, 471] on div "Undo" at bounding box center [310, 564] width 48 height 19
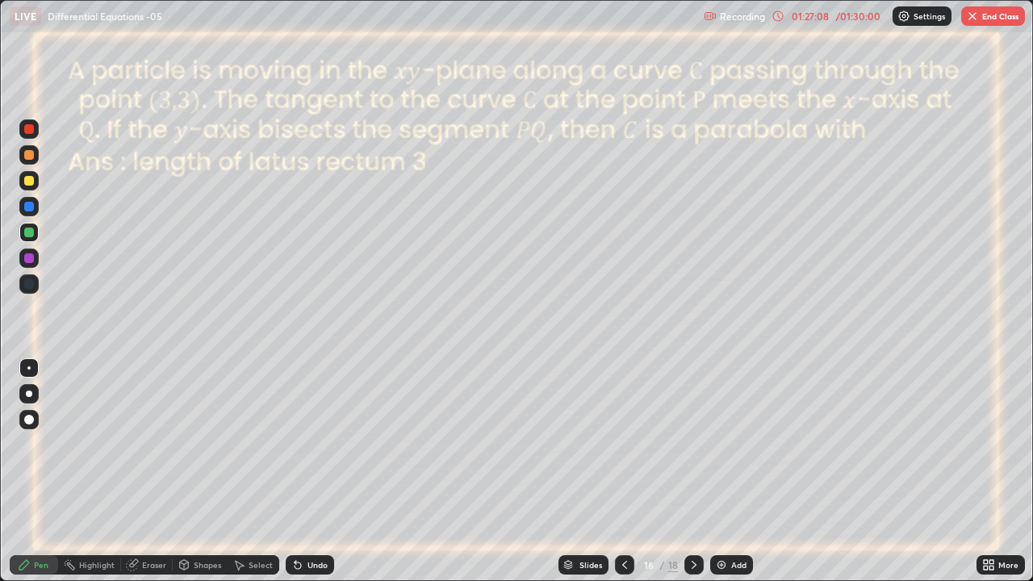
click at [691, 471] on icon at bounding box center [694, 565] width 13 height 13
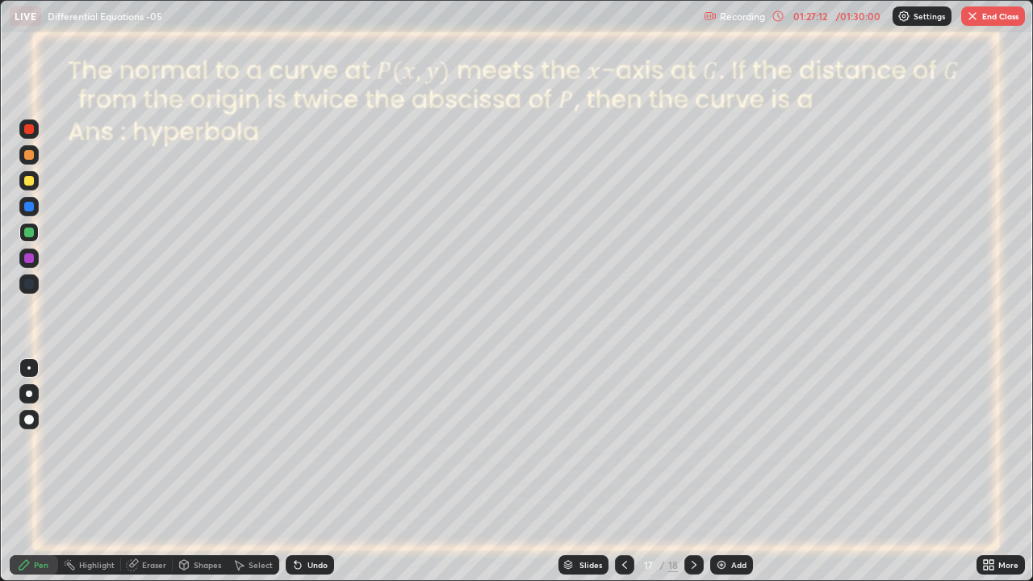
click at [999, 13] on button "End Class" at bounding box center [993, 15] width 64 height 19
